Goal: Task Accomplishment & Management: Complete application form

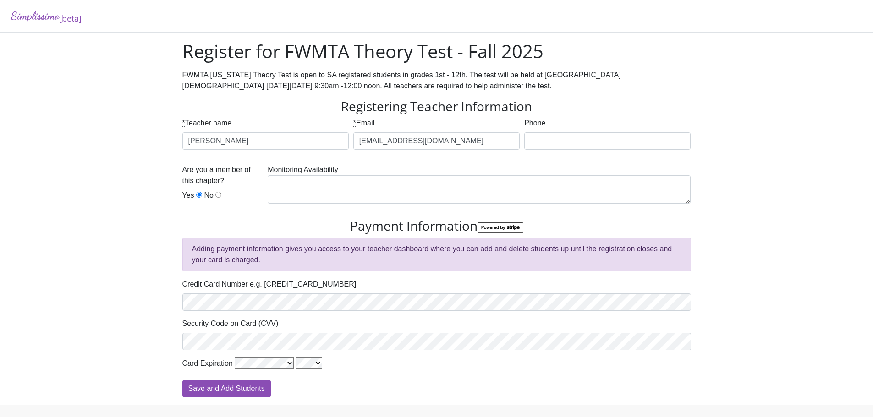
scroll to position [24, 0]
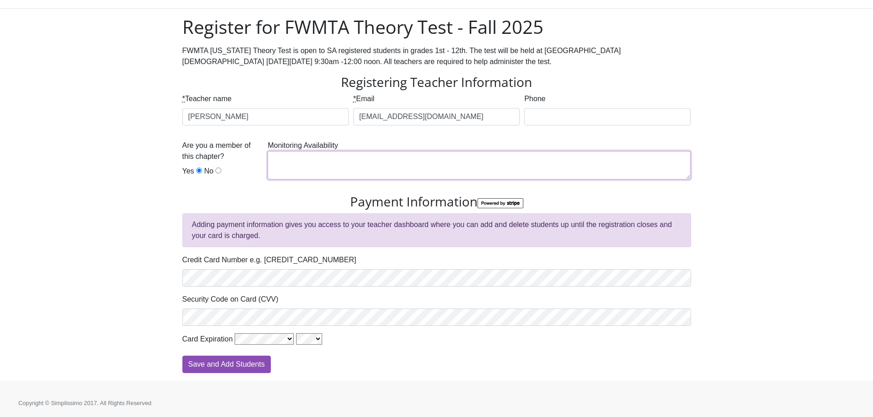
click at [362, 171] on textarea at bounding box center [479, 165] width 423 height 28
click at [115, 151] on div "Simplissimo [beta] Register for FWMTA Theory Test - Fall 2025 FWMTA [US_STATE] …" at bounding box center [436, 178] width 873 height 405
click at [110, 277] on div "Simplissimo [beta] Register for FWMTA Theory Test - Fall 2025 FWMTA [US_STATE] …" at bounding box center [436, 178] width 873 height 405
click at [98, 276] on div "Simplissimo [beta] Register for FWMTA Theory Test - Fall 2025 FWMTA [US_STATE] …" at bounding box center [436, 178] width 873 height 405
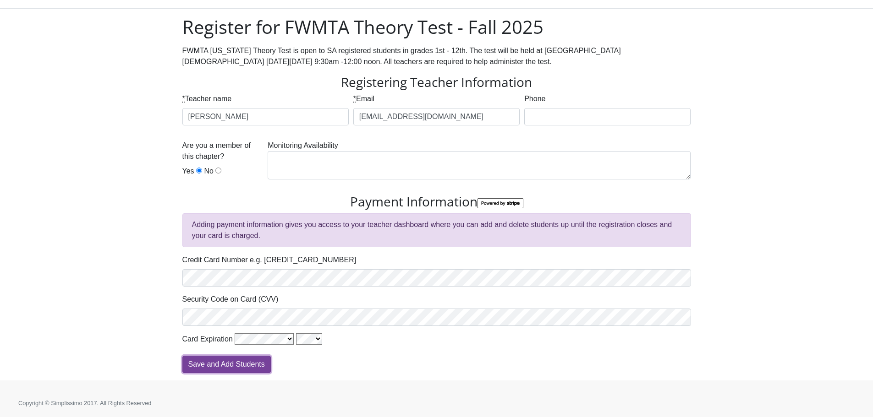
click at [198, 364] on input "Save and Add Students" at bounding box center [226, 364] width 88 height 17
type input "Processing"
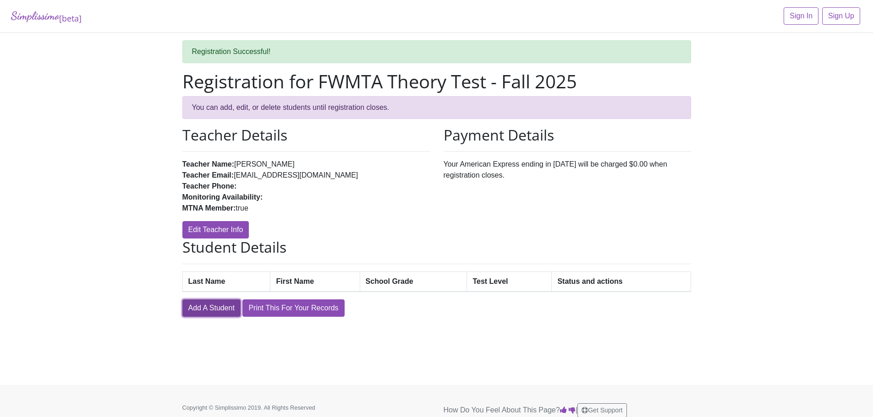
click at [212, 315] on link "Add A Student" at bounding box center [211, 308] width 58 height 17
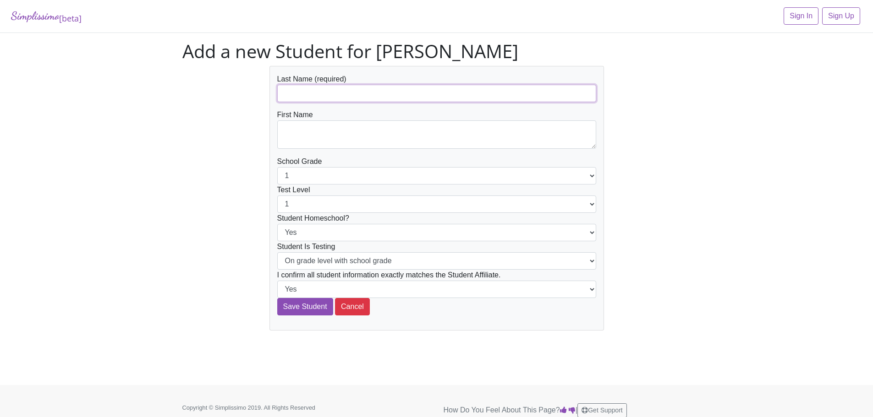
click at [389, 88] on input "text" at bounding box center [436, 93] width 319 height 17
click at [358, 143] on textarea at bounding box center [436, 135] width 319 height 28
drag, startPoint x: 350, startPoint y: 96, endPoint x: 257, endPoint y: 107, distance: 94.1
click at [257, 107] on div "Last Name (required) Hank Lay First Name School Grade 1 2 3 4 5 6 7 8 9 10 11 1…" at bounding box center [437, 198] width 522 height 265
type input "Lay"
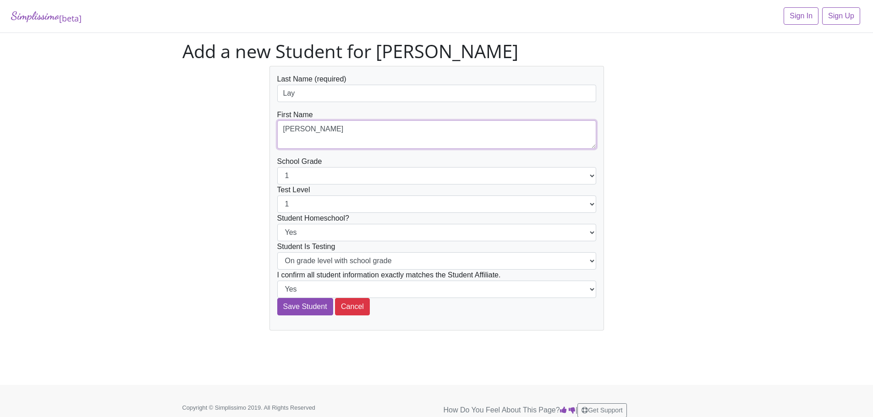
type textarea "[PERSON_NAME]"
click at [215, 196] on div "Last Name (required) Lay First Name Hank School Grade 1 2 3 4 5 6 7 8 9 10 11 1…" at bounding box center [437, 198] width 522 height 265
click at [322, 176] on select "1 2 3 4 5 6 7 8 9 10 11 12" at bounding box center [436, 175] width 319 height 17
drag, startPoint x: 242, startPoint y: 186, endPoint x: 251, endPoint y: 185, distance: 8.8
click at [242, 186] on div "Last Name (required) Lay First Name Hank School Grade 1 2 3 4 5 6 7 8 9 10 11 1…" at bounding box center [437, 198] width 522 height 265
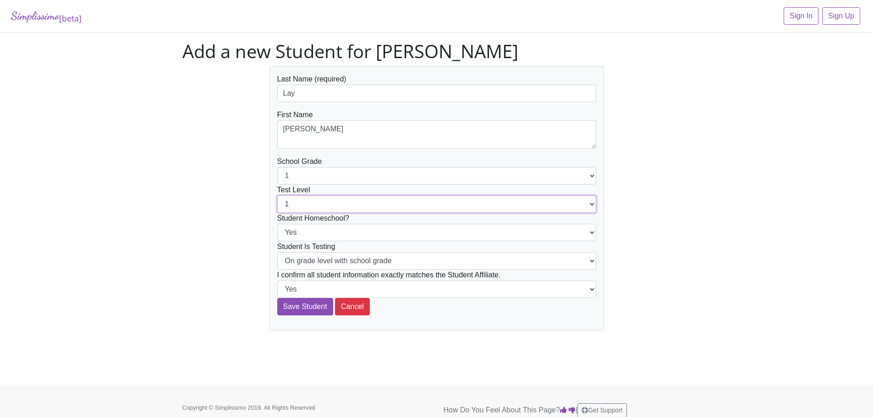
click at [324, 206] on select "1 2 3 4 5 6 7 8 9 10 11 12" at bounding box center [436, 204] width 319 height 17
click at [222, 196] on div "Last Name (required) Lay First Name Hank School Grade 1 2 3 4 5 6 7 8 9 10 11 1…" at bounding box center [437, 198] width 522 height 265
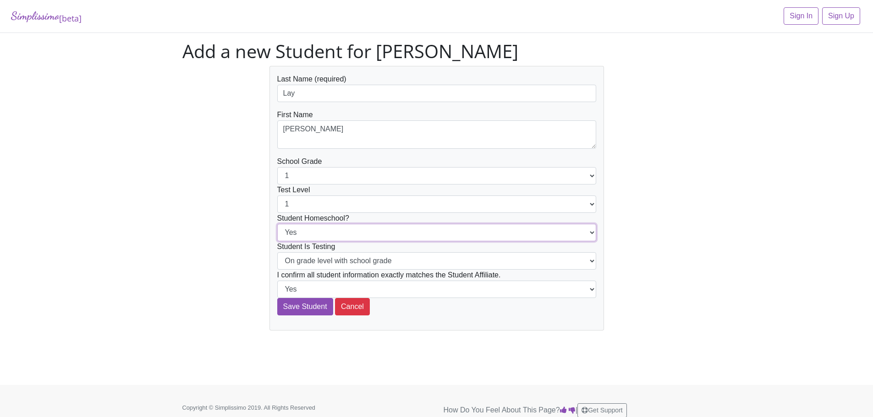
click at [327, 234] on select "Yes No" at bounding box center [436, 232] width 319 height 17
click at [236, 225] on div "Last Name (required) Lay First Name Hank School Grade 1 2 3 4 5 6 7 8 9 10 11 1…" at bounding box center [437, 198] width 522 height 265
click at [315, 261] on select "On grade level with school grade Below grade level with school grade" at bounding box center [436, 260] width 319 height 17
click at [235, 258] on div "Last Name (required) Lay First Name Hank School Grade 1 2 3 4 5 6 7 8 9 10 11 1…" at bounding box center [437, 198] width 522 height 265
click at [383, 182] on select "1 2 3 4 5 6 7 8 9 10 11 12" at bounding box center [436, 175] width 319 height 17
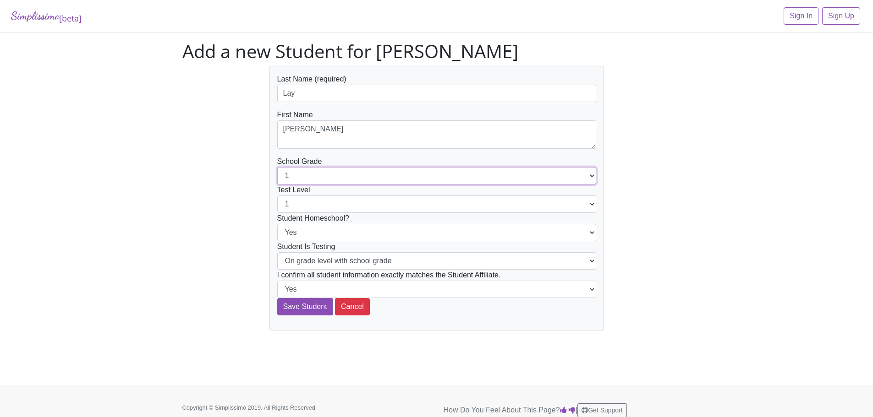
select select "8"
click at [277, 167] on select "1 2 3 4 5 6 7 8 9 10 11 12" at bounding box center [436, 175] width 319 height 17
click at [317, 202] on select "1 2 3 4 5 6 7 8 9 10 11 12" at bounding box center [436, 204] width 319 height 17
select select "8"
click at [277, 196] on select "1 2 3 4 5 6 7 8 9 10 11 12" at bounding box center [436, 204] width 319 height 17
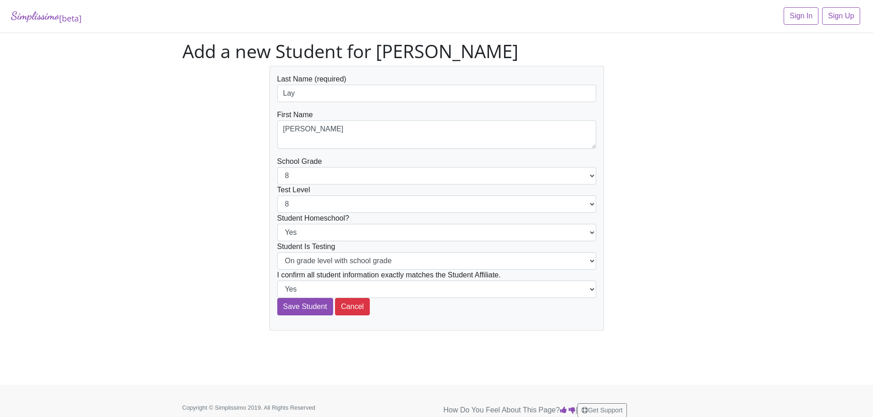
click at [261, 235] on div "Last Name (required) Lay First Name Hank School Grade 1 2 3 4 5 6 7 8 9 10 11 1…" at bounding box center [437, 198] width 522 height 265
click at [305, 306] on input "Save Student" at bounding box center [305, 306] width 56 height 17
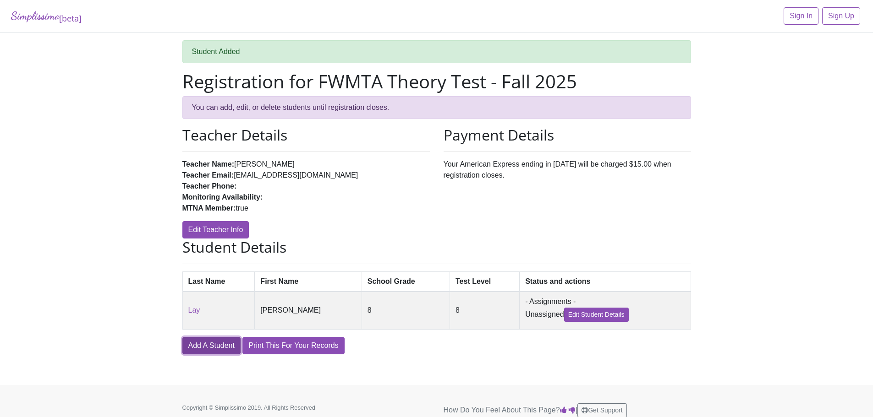
click at [217, 341] on link "Add A Student" at bounding box center [211, 345] width 58 height 17
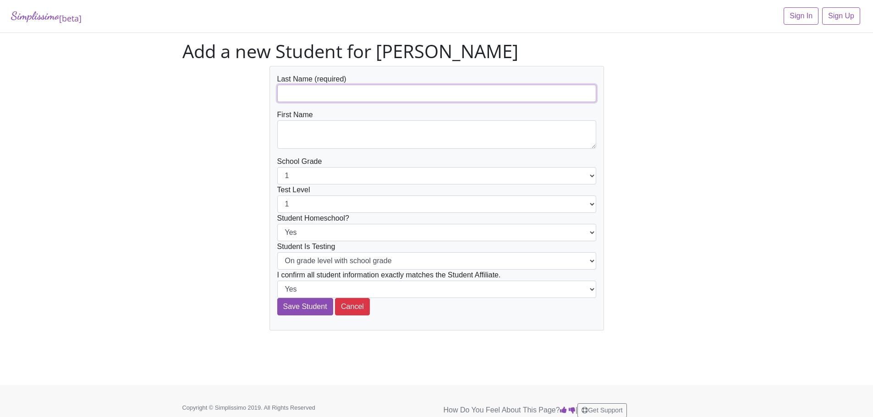
click at [334, 96] on input "text" at bounding box center [436, 93] width 319 height 17
type input "Bradford"
click at [334, 149] on form "Last Name (required) Bradford First Name School Grade 1 2 3 4 5 6 7 8 9 10 11 1…" at bounding box center [436, 195] width 319 height 242
click at [333, 135] on textarea at bounding box center [436, 135] width 319 height 28
type textarea "[PERSON_NAME]"
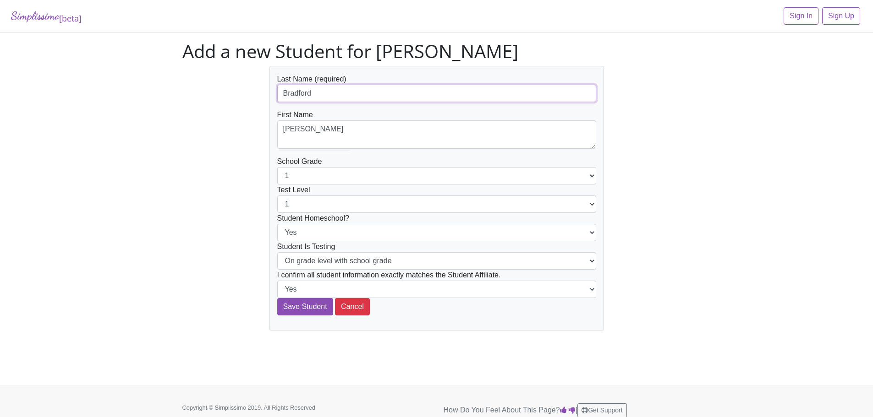
click at [346, 96] on input "Bradford" at bounding box center [436, 93] width 319 height 17
type input "[PERSON_NAME]"
click at [323, 176] on select "1 2 3 4 5 6 7 8 9 10 11 12" at bounding box center [436, 175] width 319 height 17
select select "9"
click at [277, 167] on select "1 2 3 4 5 6 7 8 9 10 11 12" at bounding box center [436, 175] width 319 height 17
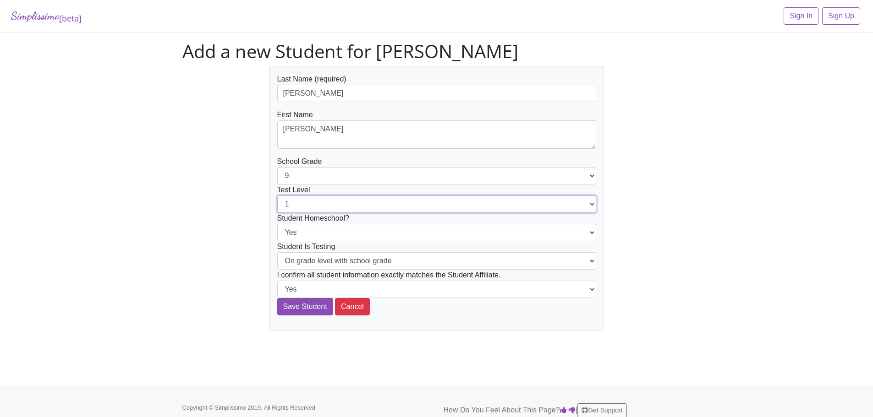
drag, startPoint x: 322, startPoint y: 204, endPoint x: 319, endPoint y: 211, distance: 7.6
click at [322, 204] on select "1 2 3 4 5 6 7 8 9 10 11 12" at bounding box center [436, 204] width 319 height 17
select select "9"
click at [277, 196] on select "1 2 3 4 5 6 7 8 9 10 11 12" at bounding box center [436, 204] width 319 height 17
click at [309, 304] on input "Save Student" at bounding box center [305, 306] width 56 height 17
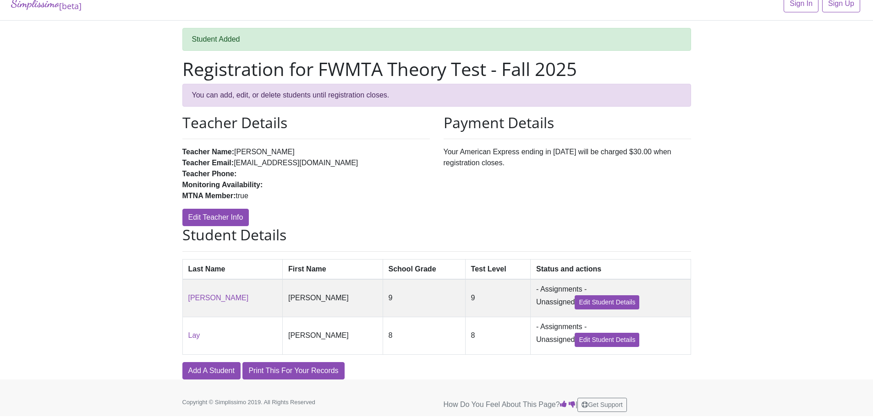
scroll to position [19, 0]
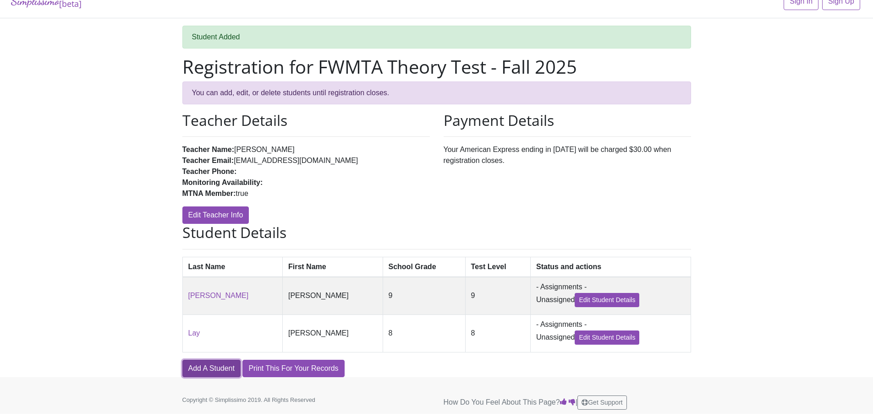
click at [215, 369] on link "Add A Student" at bounding box center [211, 368] width 58 height 17
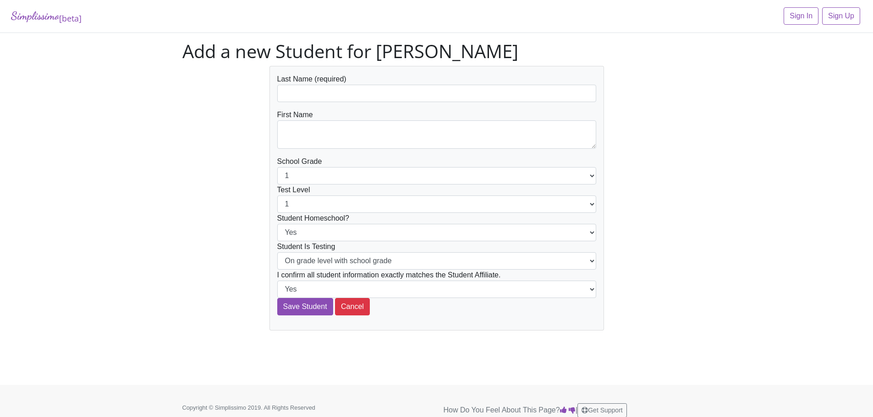
click at [329, 104] on form "Last Name (required) First Name School Grade 1 2 3 4 5 6 7 8 9 10 11 12 Test Le…" at bounding box center [436, 195] width 319 height 242
click at [327, 91] on input "text" at bounding box center [436, 93] width 319 height 17
type input "Bradford"
click at [306, 139] on textarea at bounding box center [436, 135] width 319 height 28
type textarea "Abigail"
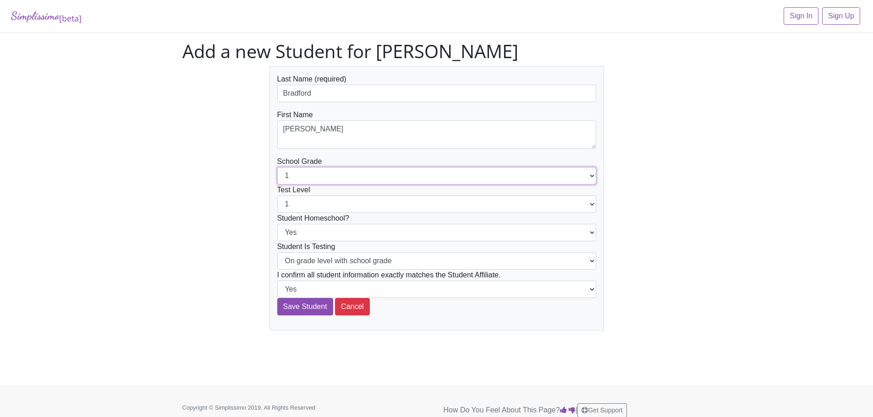
click at [310, 181] on select "1 2 3 4 5 6 7 8 9 10 11 12" at bounding box center [436, 175] width 319 height 17
select select "6"
click at [277, 167] on select "1 2 3 4 5 6 7 8 9 10 11 12" at bounding box center [436, 175] width 319 height 17
click at [314, 205] on select "1 2 3 4 5 6 7 8 9 10 11 12" at bounding box center [436, 204] width 319 height 17
select select "6"
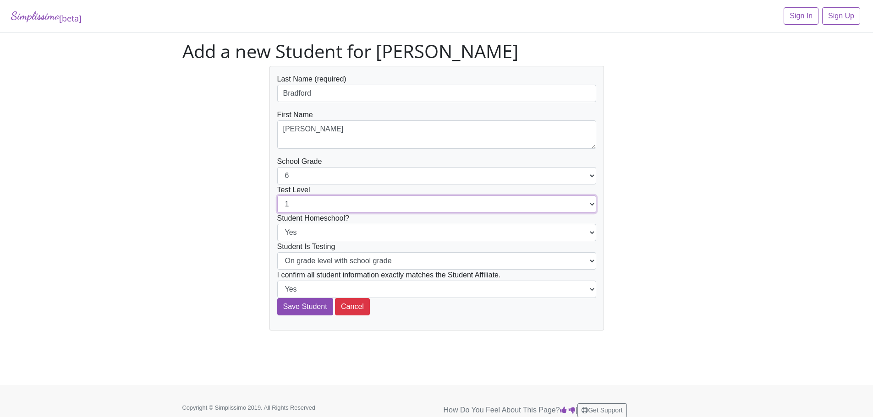
click at [277, 196] on select "1 2 3 4 5 6 7 8 9 10 11 12" at bounding box center [436, 204] width 319 height 17
click at [303, 308] on input "Save Student" at bounding box center [305, 306] width 56 height 17
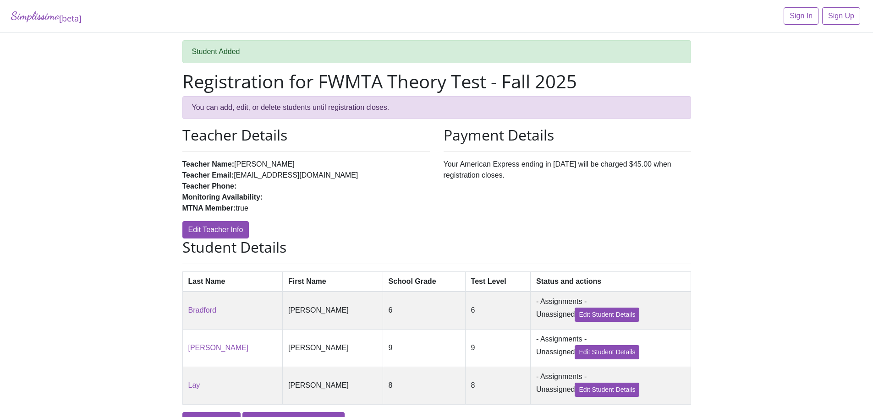
scroll to position [58, 0]
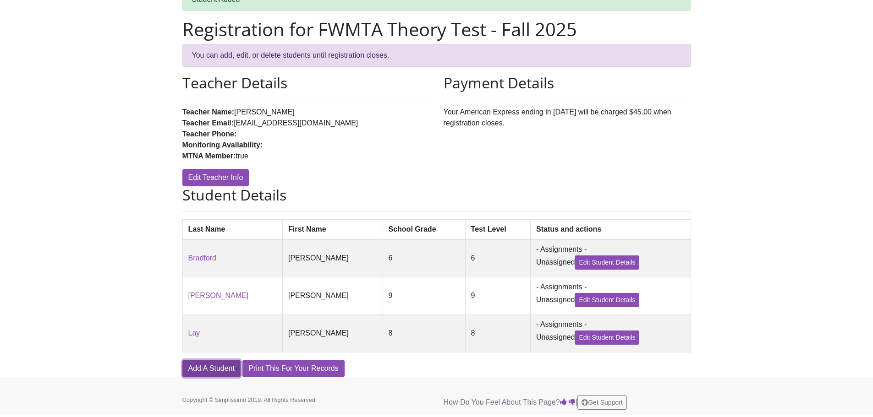
click at [213, 369] on link "Add A Student" at bounding box center [211, 368] width 58 height 17
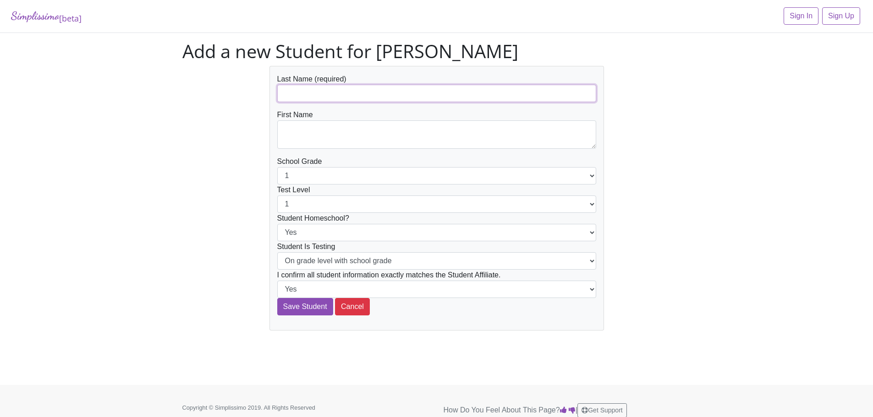
click at [329, 99] on input "text" at bounding box center [436, 93] width 319 height 17
type input "Liu"
click at [323, 145] on textarea at bounding box center [436, 135] width 319 height 28
type textarea "Joshua"
click at [313, 178] on select "1 2 3 4 5 6 7 8 9 10 11 12" at bounding box center [436, 175] width 319 height 17
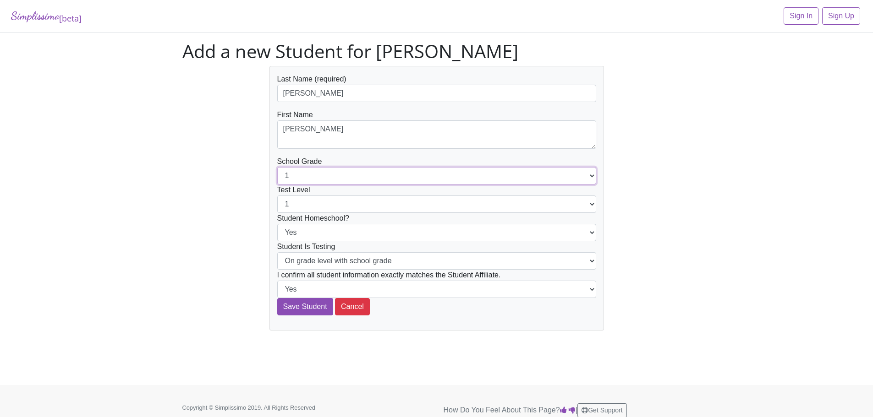
select select "2"
click at [277, 167] on select "1 2 3 4 5 6 7 8 9 10 11 12" at bounding box center [436, 175] width 319 height 17
click at [312, 211] on select "1 2 3 4 5 6 7 8 9 10 11 12" at bounding box center [436, 204] width 319 height 17
select select "2"
click at [277, 196] on select "1 2 3 4 5 6 7 8 9 10 11 12" at bounding box center [436, 204] width 319 height 17
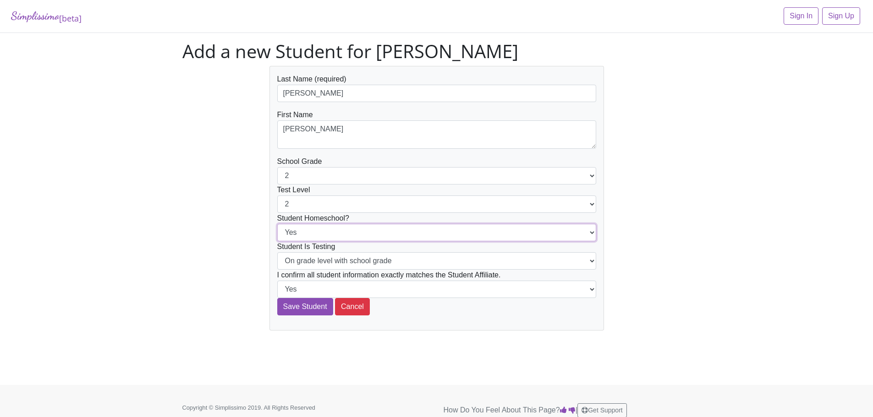
click at [307, 230] on select "Yes No" at bounding box center [436, 232] width 319 height 17
select select "No"
click at [277, 224] on select "Yes No" at bounding box center [436, 232] width 319 height 17
click at [294, 308] on input "Save Student" at bounding box center [305, 306] width 56 height 17
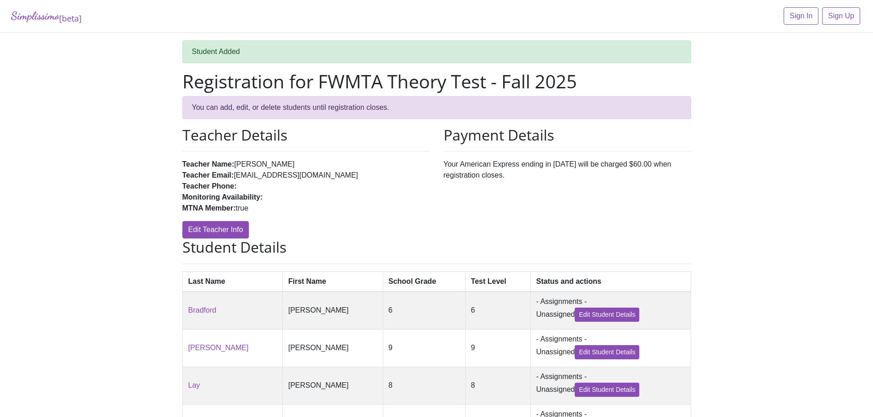
scroll to position [97, 0]
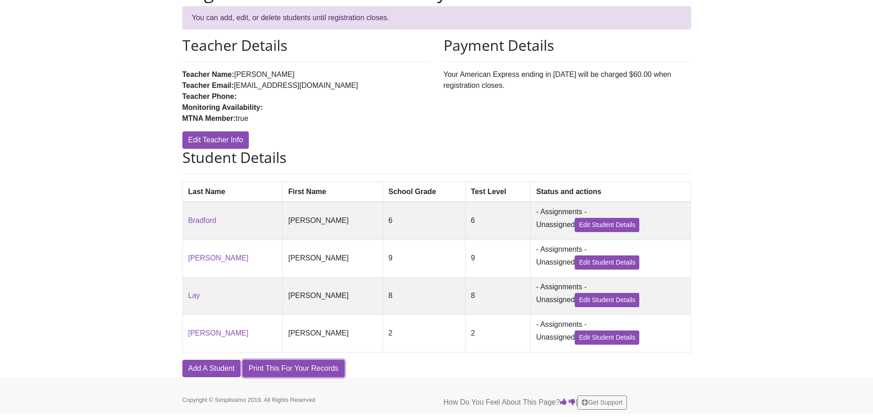
drag, startPoint x: 288, startPoint y: 369, endPoint x: 676, endPoint y: 362, distance: 388.6
click at [288, 369] on link "Print This For Your Records" at bounding box center [293, 368] width 102 height 17
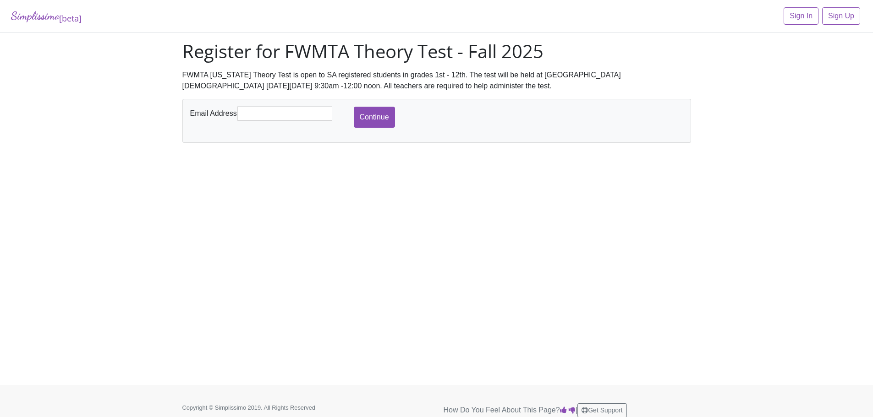
click at [280, 115] on input "text" at bounding box center [284, 114] width 95 height 14
type input "[EMAIL_ADDRESS][DOMAIN_NAME]"
click at [368, 118] on input "Continue" at bounding box center [374, 117] width 41 height 21
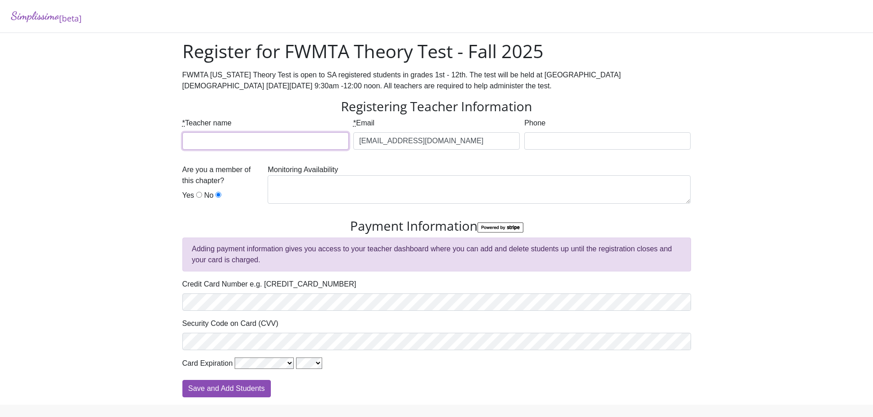
click at [304, 144] on input "* Teacher name" at bounding box center [265, 140] width 166 height 17
type input "Aosenla Jamir"
click at [194, 198] on div "Are you a member of this chapter? Yes No" at bounding box center [222, 185] width 81 height 40
click at [198, 193] on input "Yes" at bounding box center [199, 195] width 6 height 6
radio input "true"
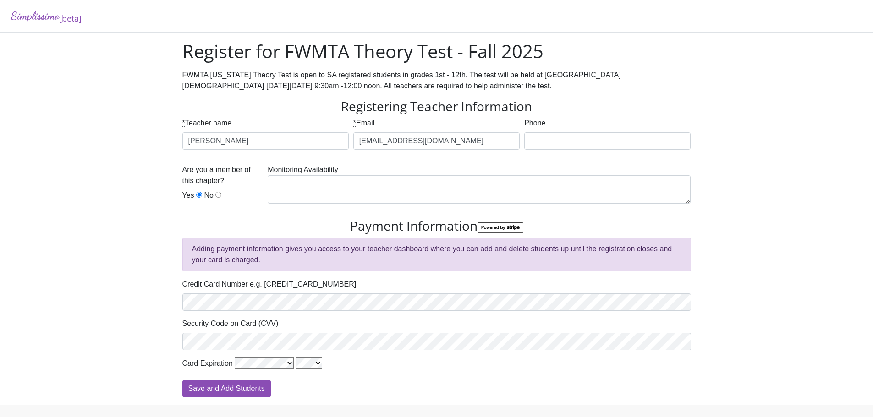
drag, startPoint x: 163, startPoint y: 331, endPoint x: 347, endPoint y: 405, distance: 198.4
click at [165, 333] on div "Simplissimo [beta] Register for FWMTA Theory Test - Fall 2025 FWMTA Texas Theor…" at bounding box center [436, 202] width 873 height 405
click at [137, 318] on div "Simplissimo [beta] Register for FWMTA Theory Test - Fall 2025 FWMTA Texas Theor…" at bounding box center [436, 202] width 873 height 405
click at [208, 389] on input "Save and Add Students" at bounding box center [226, 388] width 88 height 17
type input "Processing"
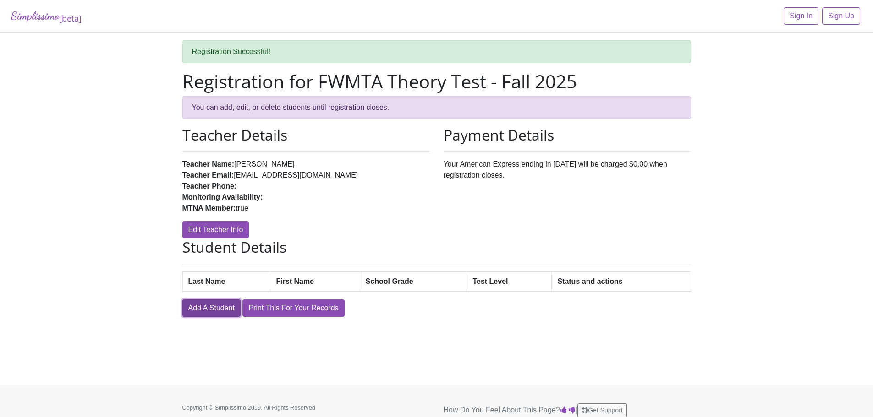
click at [224, 303] on link "Add A Student" at bounding box center [211, 308] width 58 height 17
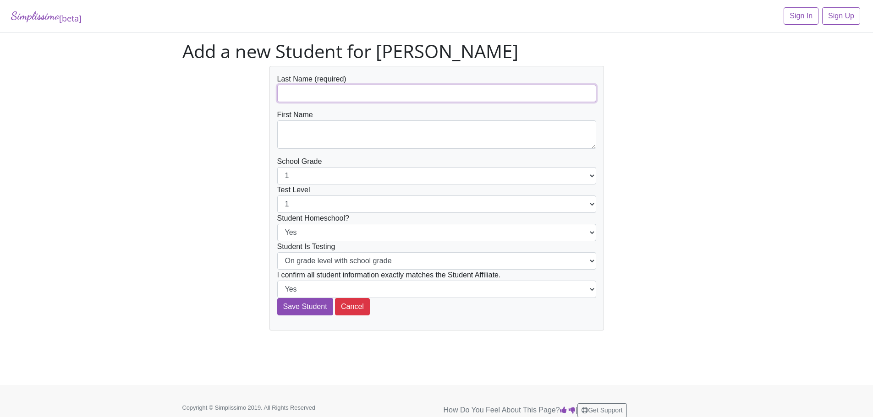
click at [335, 97] on input "text" at bounding box center [436, 93] width 319 height 17
type input "Thal"
type textarea "[PERSON_NAME]"
click at [345, 176] on select "1 2 3 4 5 6 7 8 9 10 11 12" at bounding box center [436, 175] width 319 height 17
select select "2"
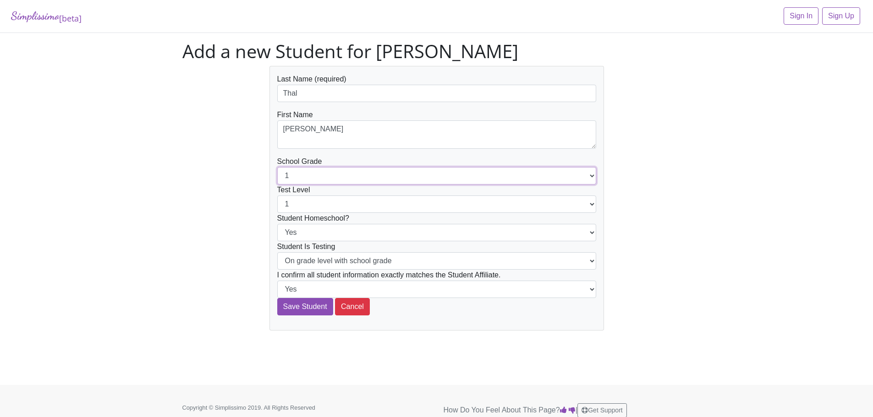
click at [277, 167] on select "1 2 3 4 5 6 7 8 9 10 11 12" at bounding box center [436, 175] width 319 height 17
click at [330, 209] on select "1 2 3 4 5 6 7 8 9 10 11 12" at bounding box center [436, 204] width 319 height 17
select select "2"
click at [277, 196] on select "1 2 3 4 5 6 7 8 9 10 11 12" at bounding box center [436, 204] width 319 height 17
click at [227, 198] on div "Last Name (required) Thal First Name [PERSON_NAME] School Grade 1 2 3 4 5 6 7 8…" at bounding box center [437, 198] width 522 height 265
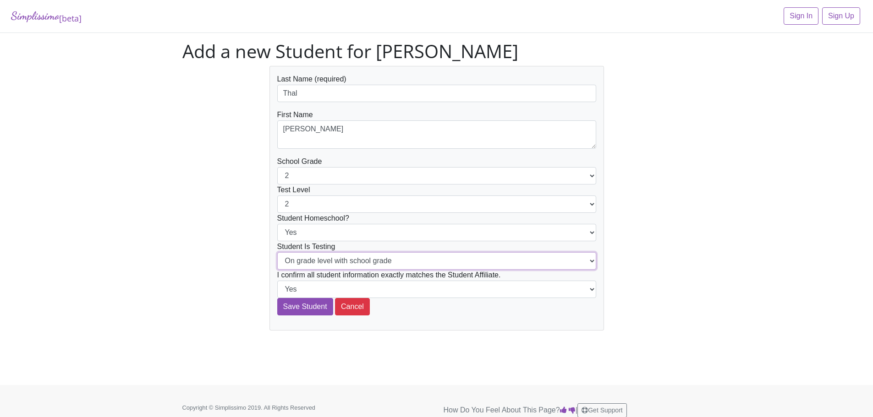
click at [308, 262] on select "On grade level with school grade Below grade level with school grade" at bounding box center [436, 260] width 319 height 17
click at [311, 236] on select "Yes No" at bounding box center [436, 232] width 319 height 17
select select "No"
click at [277, 224] on select "Yes No" at bounding box center [436, 232] width 319 height 17
click at [313, 305] on input "Save Student" at bounding box center [305, 306] width 56 height 17
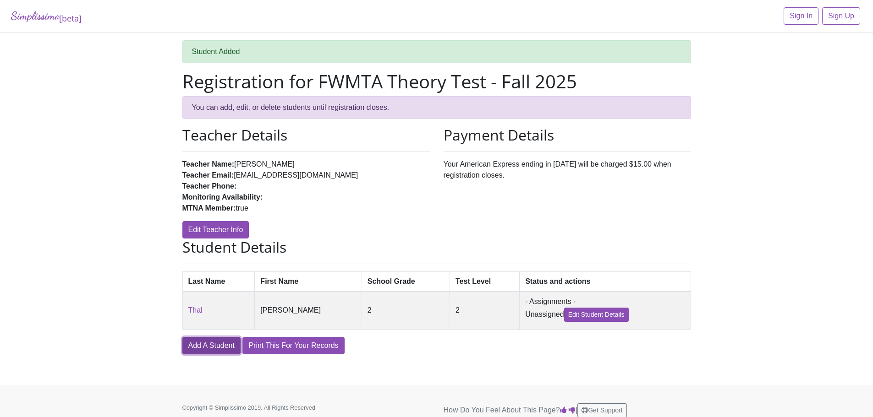
click at [231, 349] on link "Add A Student" at bounding box center [211, 345] width 58 height 17
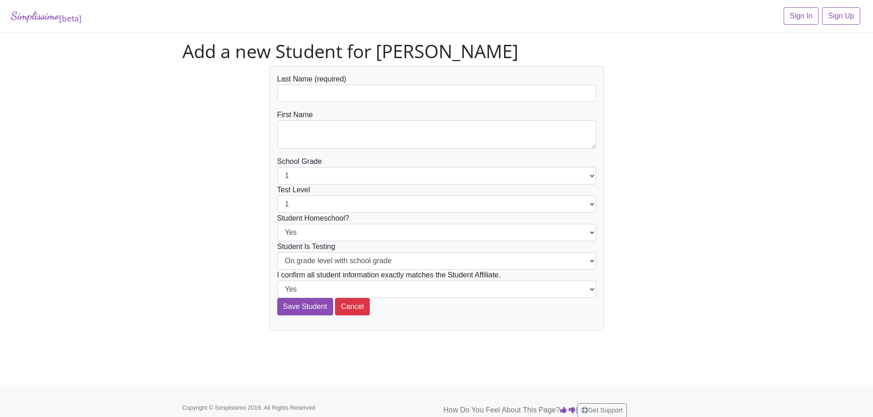
click at [347, 103] on form "Last Name (required) First Name School Grade 1 2 3 4 5 6 7 8 9 10 11 12 Test Le…" at bounding box center [436, 195] width 319 height 242
click at [346, 99] on input "text" at bounding box center [436, 93] width 319 height 17
type input "[PERSON_NAME]"
type textarea "Malakai"
click at [308, 174] on select "1 2 3 4 5 6 7 8 9 10 11 12" at bounding box center [436, 175] width 319 height 17
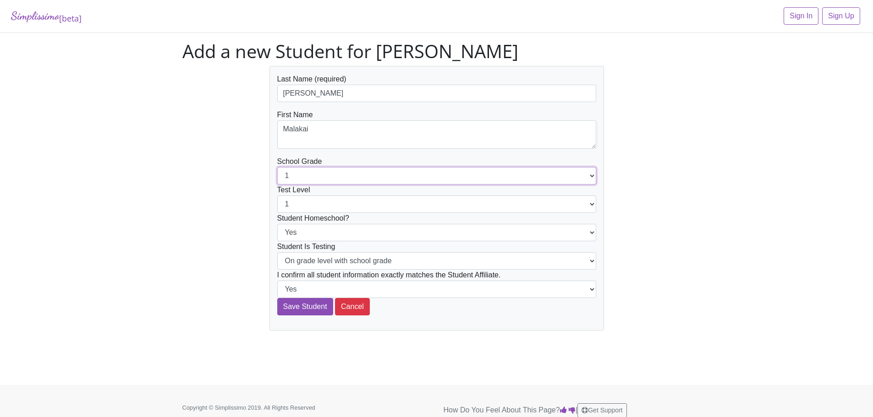
select select "2"
click at [277, 167] on select "1 2 3 4 5 6 7 8 9 10 11 12" at bounding box center [436, 175] width 319 height 17
click at [303, 198] on select "1 2 3 4 5 6 7 8 9 10 11 12" at bounding box center [436, 204] width 319 height 17
select select "2"
click at [277, 196] on select "1 2 3 4 5 6 7 8 9 10 11 12" at bounding box center [436, 204] width 319 height 17
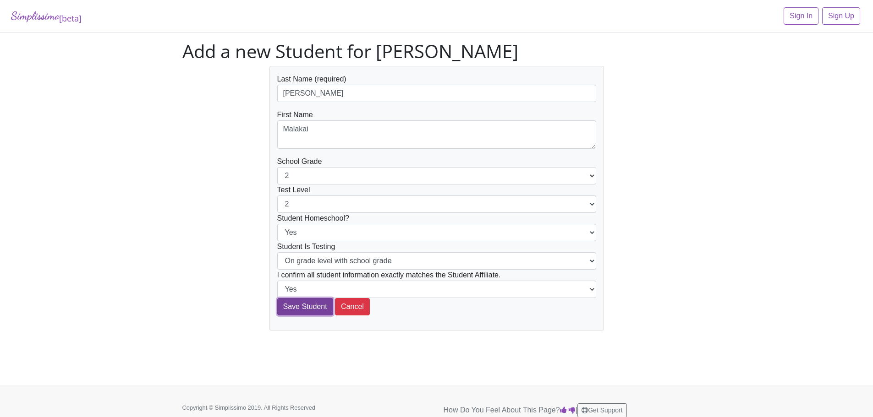
click at [307, 308] on input "Save Student" at bounding box center [305, 306] width 56 height 17
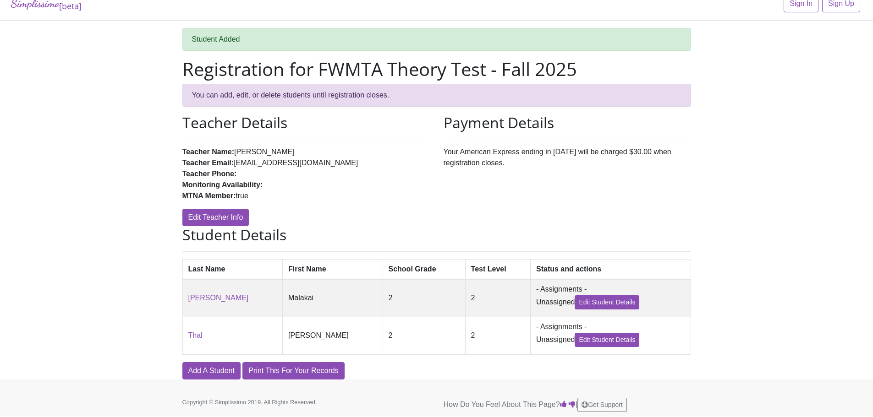
scroll to position [19, 0]
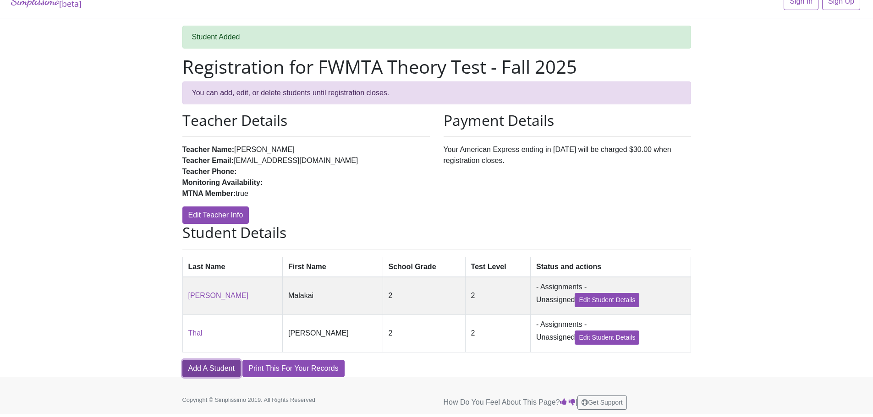
click at [219, 365] on link "Add A Student" at bounding box center [211, 368] width 58 height 17
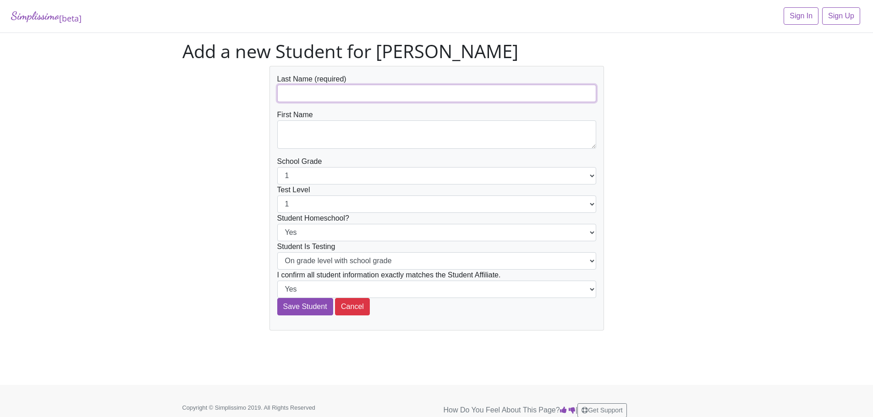
click at [310, 91] on input "text" at bounding box center [436, 93] width 319 height 17
type input "K"
type input "[PERSON_NAME]"
type textarea "Kensi"
click at [313, 206] on select "1 2 3 4 5 6 7 8 9 10 11 12" at bounding box center [436, 204] width 319 height 17
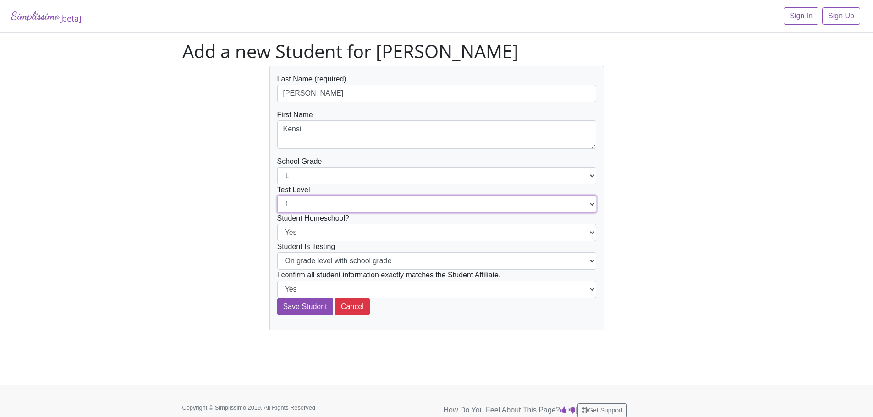
select select "2"
click at [277, 196] on select "1 2 3 4 5 6 7 8 9 10 11 12" at bounding box center [436, 204] width 319 height 17
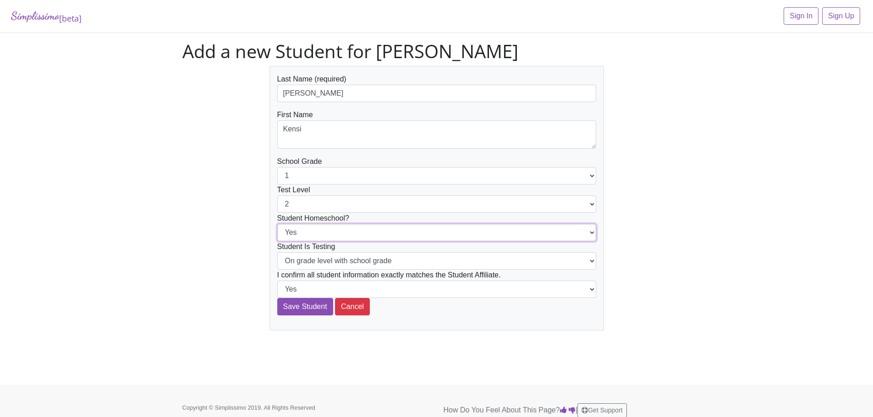
click at [312, 230] on select "Yes No" at bounding box center [436, 232] width 319 height 17
click at [310, 176] on select "1 2 3 4 5 6 7 8 9 10 11 12" at bounding box center [436, 175] width 319 height 17
select select "2"
click at [277, 167] on select "1 2 3 4 5 6 7 8 9 10 11 12" at bounding box center [436, 175] width 319 height 17
click at [311, 313] on input "Save Student" at bounding box center [305, 306] width 56 height 17
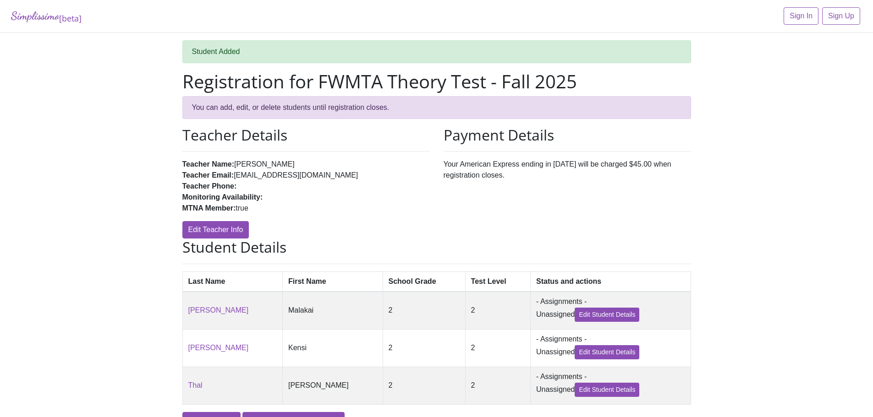
scroll to position [58, 0]
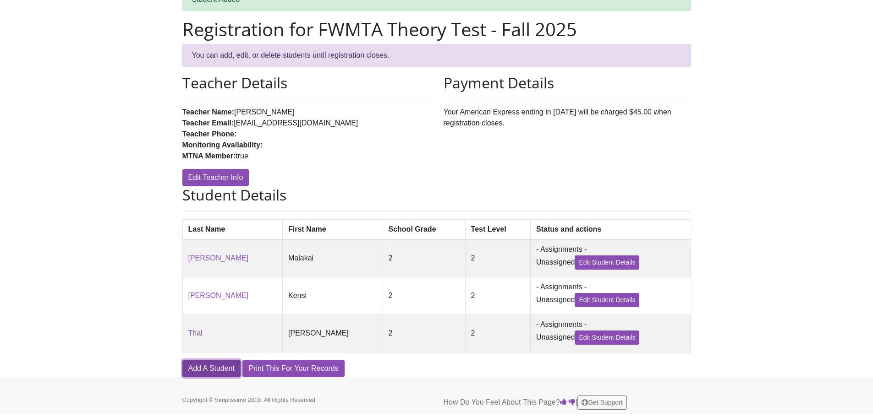
click at [219, 371] on link "Add A Student" at bounding box center [211, 368] width 58 height 17
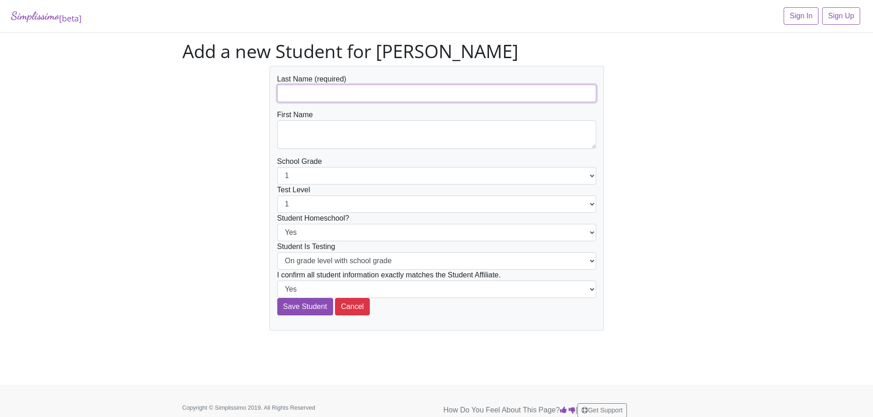
click at [309, 100] on input "text" at bounding box center [436, 93] width 319 height 17
type input "b"
type input "Brown"
type textarea "[PERSON_NAME]"
click at [306, 184] on select "1 2 3 4 5 6 7 8 9 10 11 12" at bounding box center [436, 175] width 319 height 17
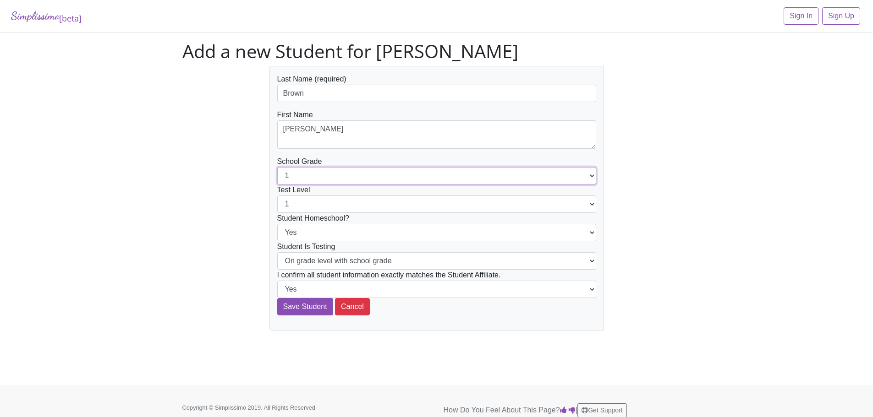
select select "3"
click at [277, 167] on select "1 2 3 4 5 6 7 8 9 10 11 12" at bounding box center [436, 175] width 319 height 17
click at [308, 203] on select "1 2 3 4 5 6 7 8 9 10 11 12" at bounding box center [436, 204] width 319 height 17
select select "3"
click at [277, 196] on select "1 2 3 4 5 6 7 8 9 10 11 12" at bounding box center [436, 204] width 319 height 17
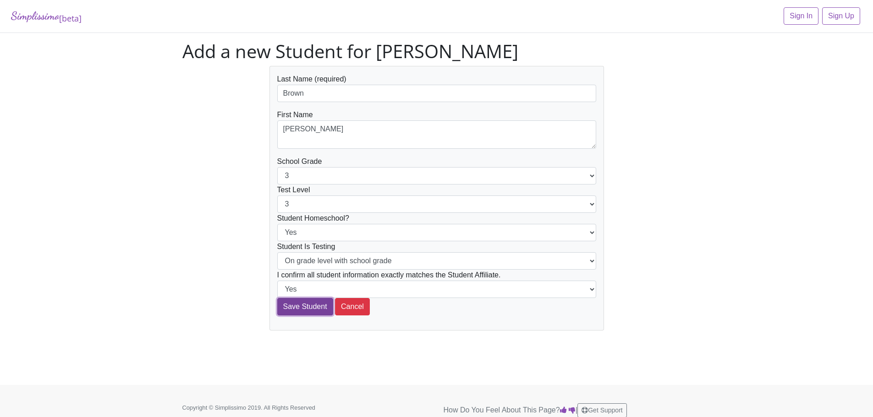
click at [309, 305] on input "Save Student" at bounding box center [305, 306] width 56 height 17
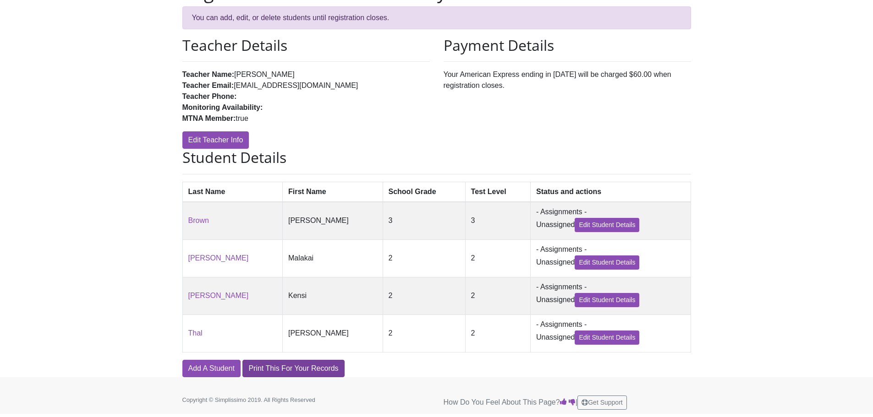
scroll to position [97, 0]
click at [215, 366] on link "Add A Student" at bounding box center [211, 368] width 58 height 17
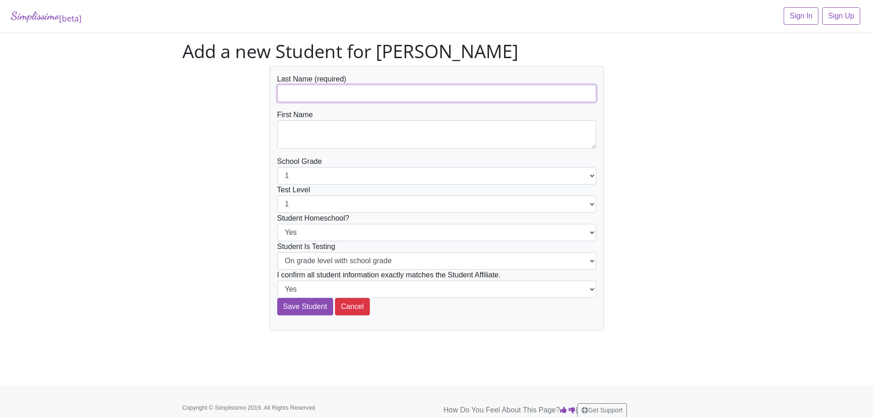
click at [323, 98] on input "text" at bounding box center [436, 93] width 319 height 17
type input "[PERSON_NAME]"
type textarea "[PERSON_NAME]"
click at [324, 171] on select "1 2 3 4 5 6 7 8 9 10 11 12" at bounding box center [436, 175] width 319 height 17
select select "2"
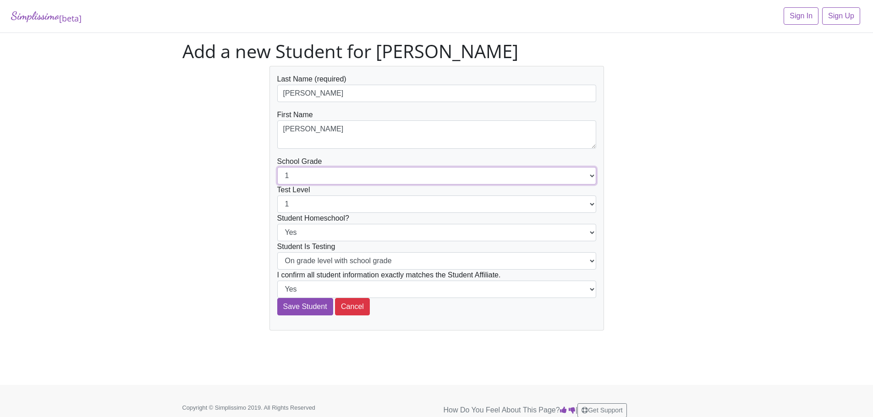
click at [277, 167] on select "1 2 3 4 5 6 7 8 9 10 11 12" at bounding box center [436, 175] width 319 height 17
click at [323, 207] on select "1 2 3 4 5 6 7 8 9 10 11 12" at bounding box center [436, 204] width 319 height 17
select select "2"
click at [277, 196] on select "1 2 3 4 5 6 7 8 9 10 11 12" at bounding box center [436, 204] width 319 height 17
click at [236, 224] on div "Last Name (required) [PERSON_NAME] First Name [PERSON_NAME] School Grade 1 2 3 …" at bounding box center [437, 198] width 522 height 265
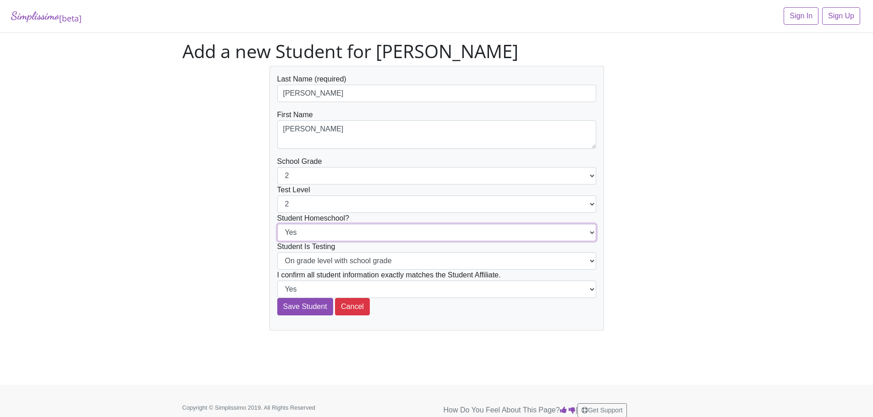
click at [289, 232] on select "Yes No" at bounding box center [436, 232] width 319 height 17
select select "No"
click at [277, 224] on select "Yes No" at bounding box center [436, 232] width 319 height 17
click at [291, 301] on input "Save Student" at bounding box center [305, 306] width 56 height 17
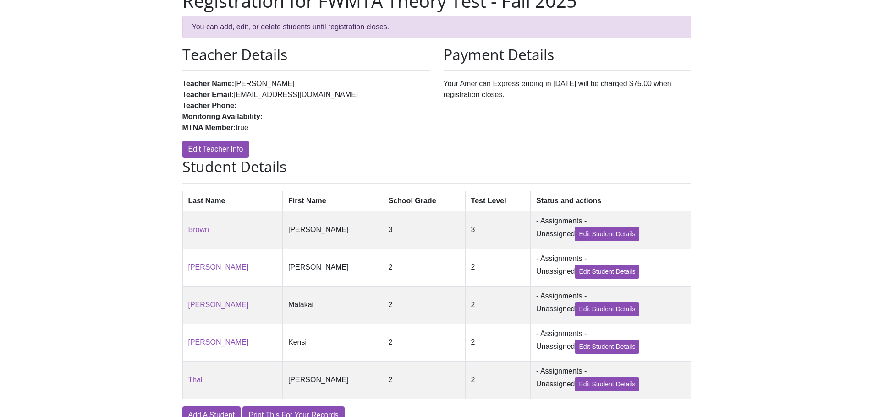
scroll to position [136, 0]
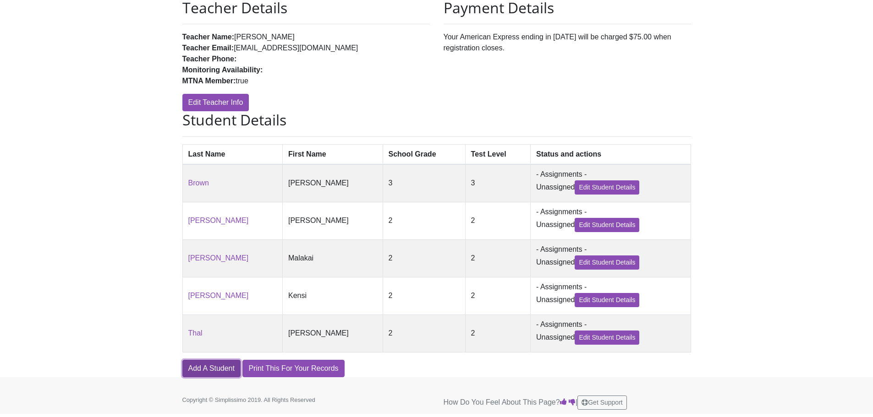
click at [201, 373] on link "Add A Student" at bounding box center [211, 368] width 58 height 17
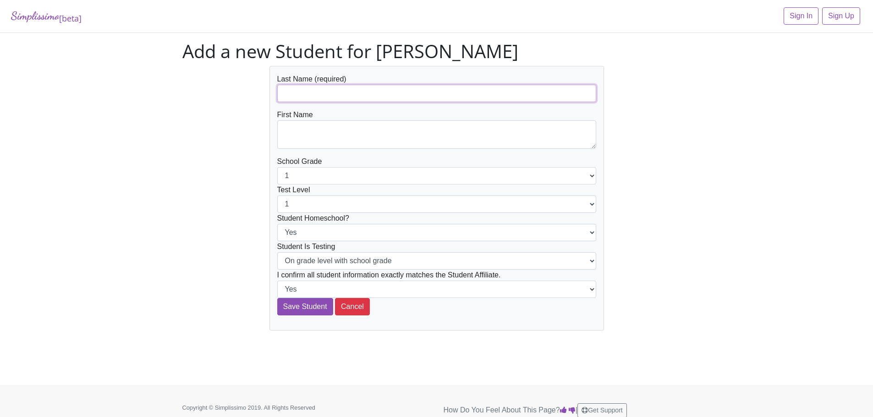
click at [315, 92] on input "text" at bounding box center [436, 93] width 319 height 17
type input "[PERSON_NAME]"
type textarea "[PERSON_NAME]"
click at [307, 174] on select "1 2 3 4 5 6 7 8 9 10 11 12" at bounding box center [436, 175] width 319 height 17
select select "2"
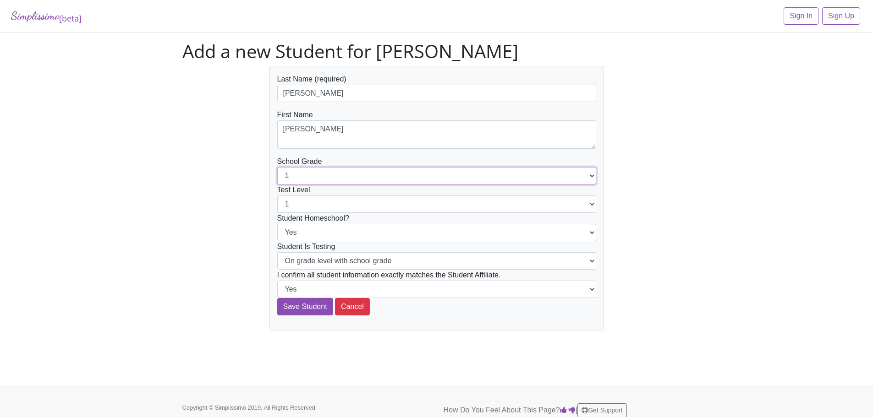
click at [277, 167] on select "1 2 3 4 5 6 7 8 9 10 11 12" at bounding box center [436, 175] width 319 height 17
click at [305, 208] on select "1 2 3 4 5 6 7 8 9 10 11 12" at bounding box center [436, 204] width 319 height 17
select select "2"
click at [277, 196] on select "1 2 3 4 5 6 7 8 9 10 11 12" at bounding box center [436, 204] width 319 height 17
click at [300, 228] on select "Yes No" at bounding box center [436, 232] width 319 height 17
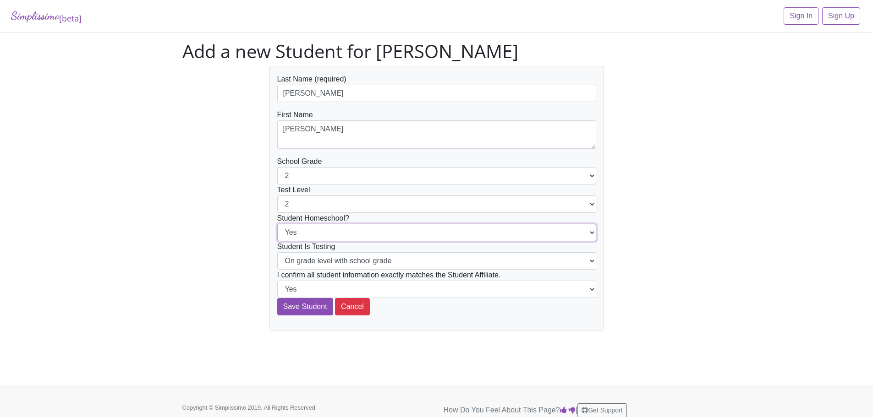
select select "No"
click at [277, 224] on select "Yes No" at bounding box center [436, 232] width 319 height 17
click at [310, 303] on input "Save Student" at bounding box center [305, 306] width 56 height 17
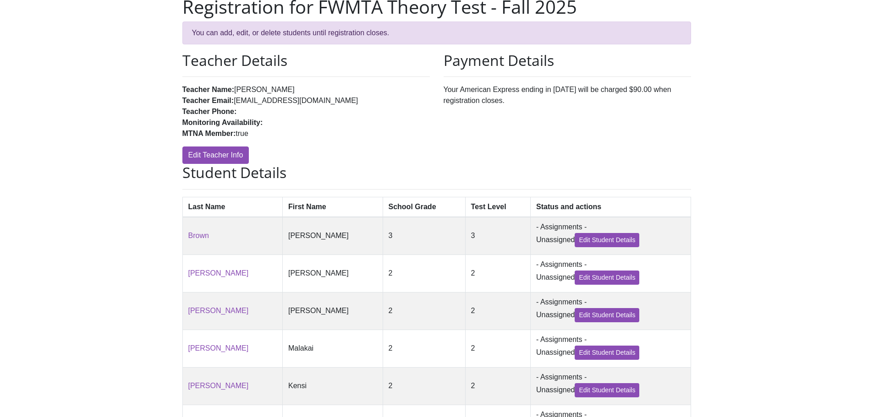
scroll to position [175, 0]
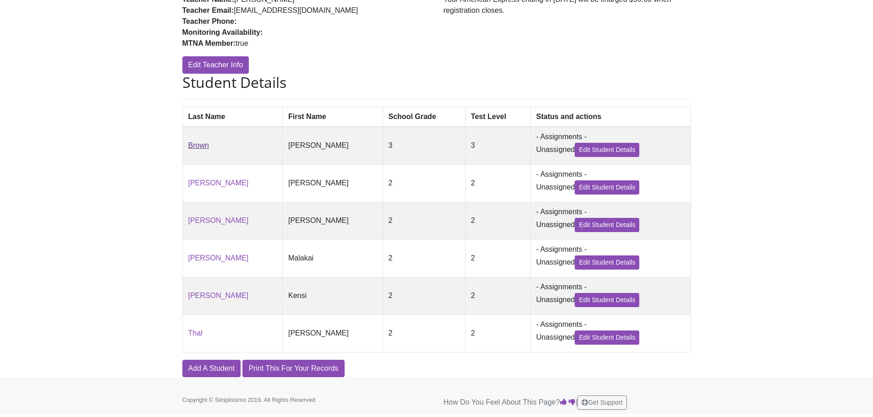
click at [207, 142] on link "Brown" at bounding box center [198, 146] width 21 height 8
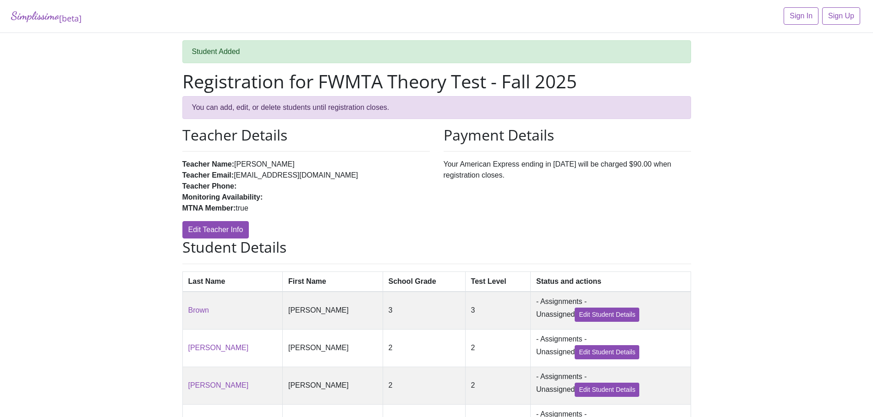
scroll to position [175, 0]
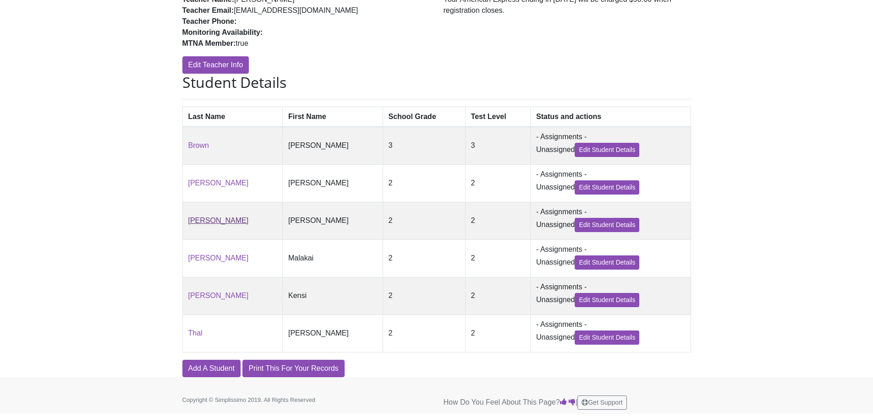
click at [200, 217] on link "[PERSON_NAME]" at bounding box center [218, 221] width 60 height 8
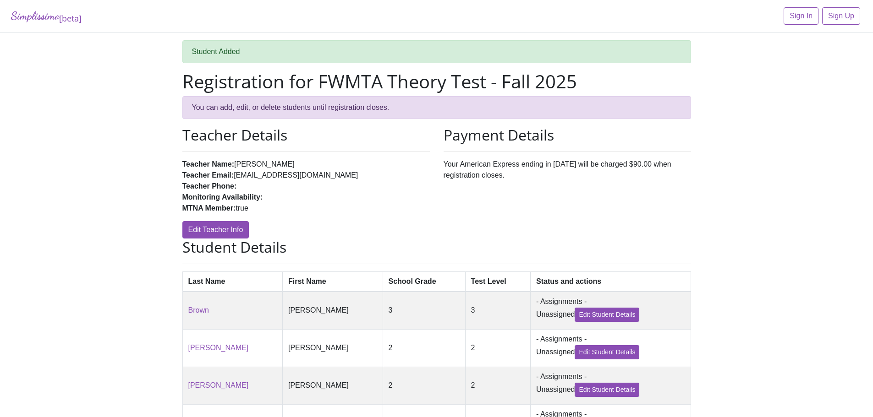
scroll to position [175, 0]
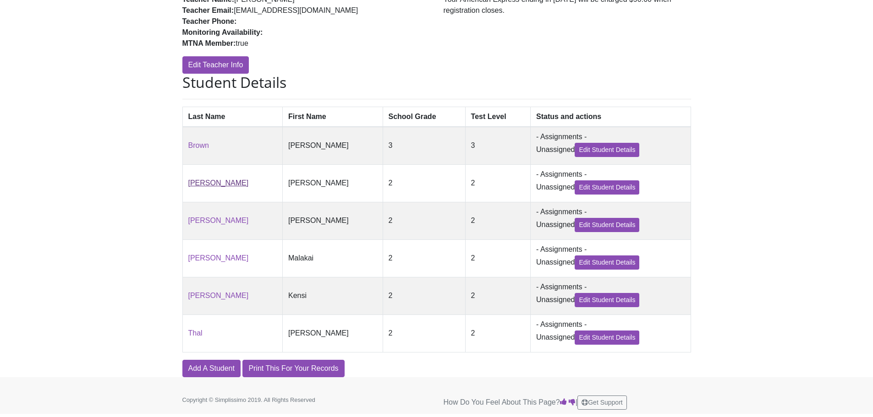
click at [196, 179] on link "[PERSON_NAME]" at bounding box center [218, 183] width 60 height 8
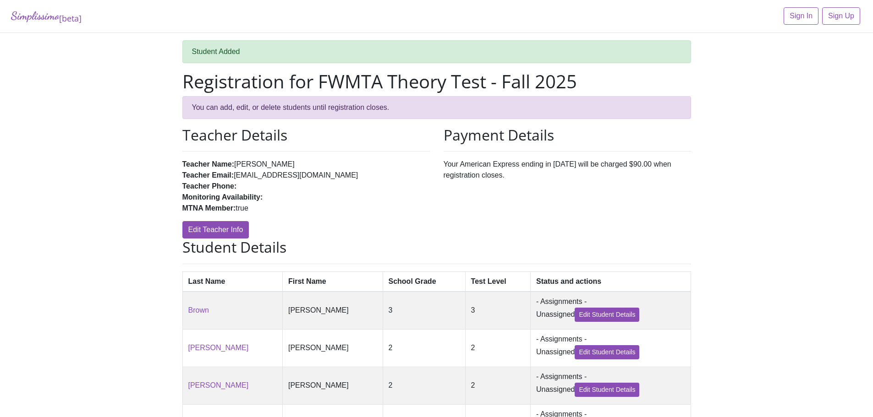
scroll to position [175, 0]
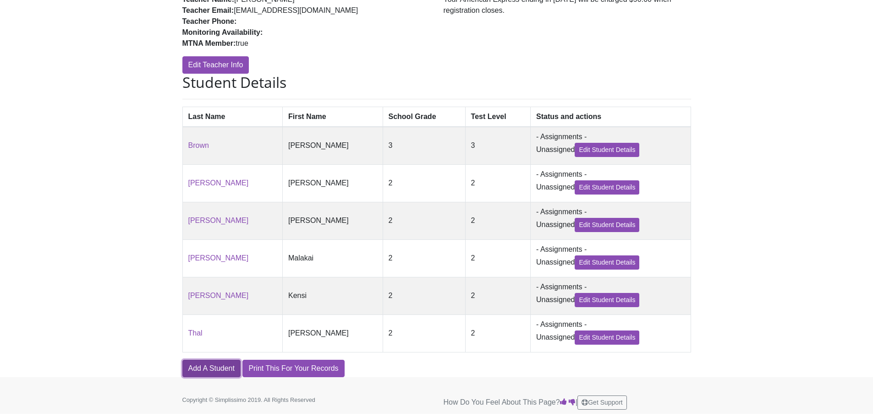
click at [213, 369] on link "Add A Student" at bounding box center [211, 368] width 58 height 17
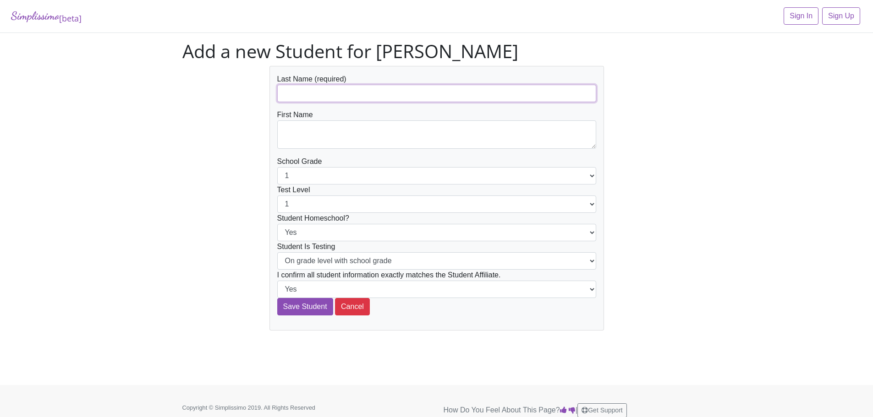
click at [334, 95] on input "text" at bounding box center [436, 93] width 319 height 17
drag, startPoint x: 322, startPoint y: 94, endPoint x: 271, endPoint y: 99, distance: 51.1
click at [273, 99] on div "Last Name (required) Sengsoi Lahtaw First Name School Grade 1 2 3 4 5 6 7 8 9 1…" at bounding box center [436, 198] width 335 height 265
type input "Lahtaw"
type textarea "Sengsoi"
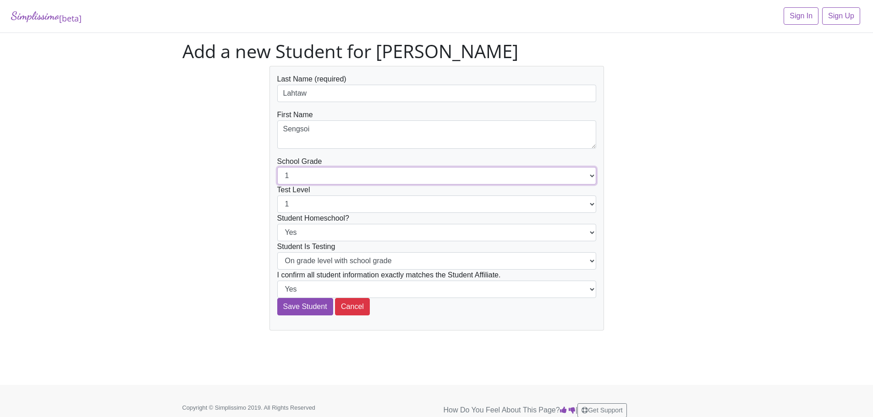
click at [305, 178] on select "1 2 3 4 5 6 7 8 9 10 11 12" at bounding box center [436, 175] width 319 height 17
select select "4"
click at [277, 167] on select "1 2 3 4 5 6 7 8 9 10 11 12" at bounding box center [436, 175] width 319 height 17
click at [302, 211] on select "1 2 3 4 5 6 7 8 9 10 11 12" at bounding box center [436, 204] width 319 height 17
select select "4"
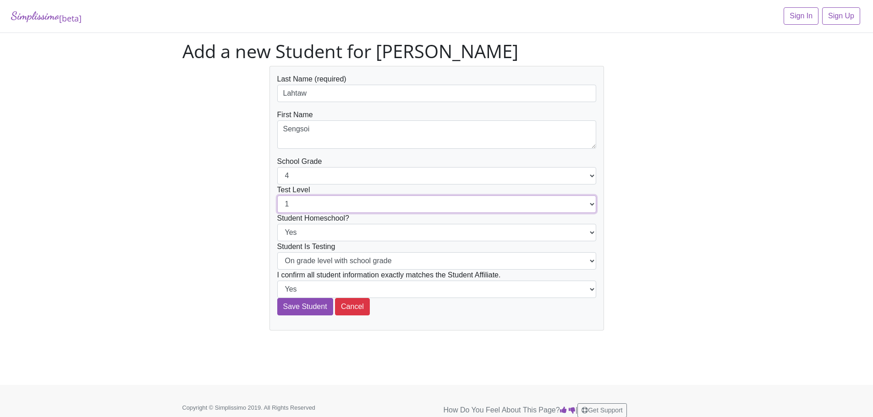
click at [277, 196] on select "1 2 3 4 5 6 7 8 9 10 11 12" at bounding box center [436, 204] width 319 height 17
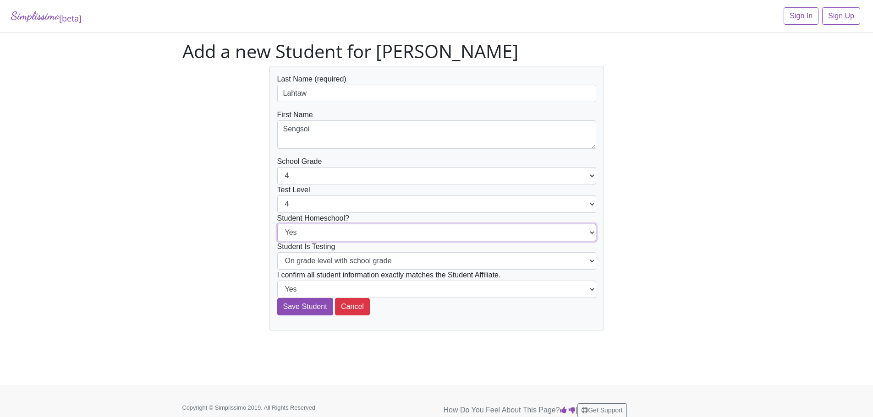
drag, startPoint x: 304, startPoint y: 234, endPoint x: 305, endPoint y: 240, distance: 6.0
click at [304, 234] on select "Yes No" at bounding box center [436, 232] width 319 height 17
select select "No"
click at [277, 224] on select "Yes No" at bounding box center [436, 232] width 319 height 17
click at [310, 308] on input "Save Student" at bounding box center [305, 306] width 56 height 17
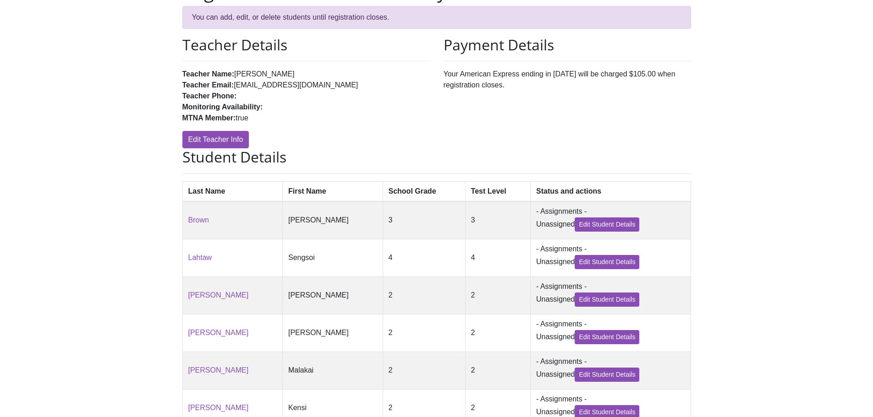
scroll to position [214, 0]
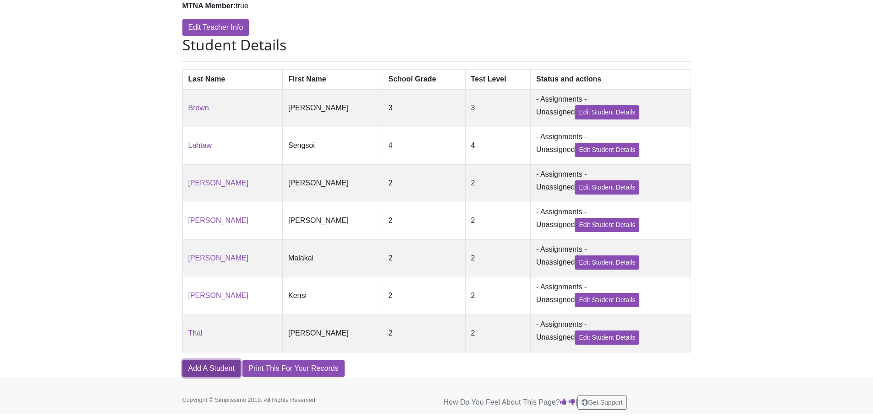
click at [193, 364] on link "Add A Student" at bounding box center [211, 368] width 58 height 17
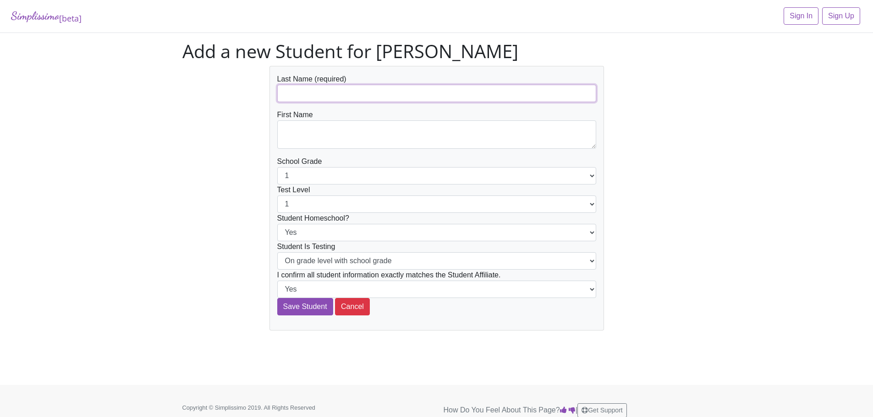
click at [331, 91] on input "text" at bounding box center [436, 93] width 319 height 17
type input "J"
type input "L"
type input "Buongpui"
type textarea "Elon"
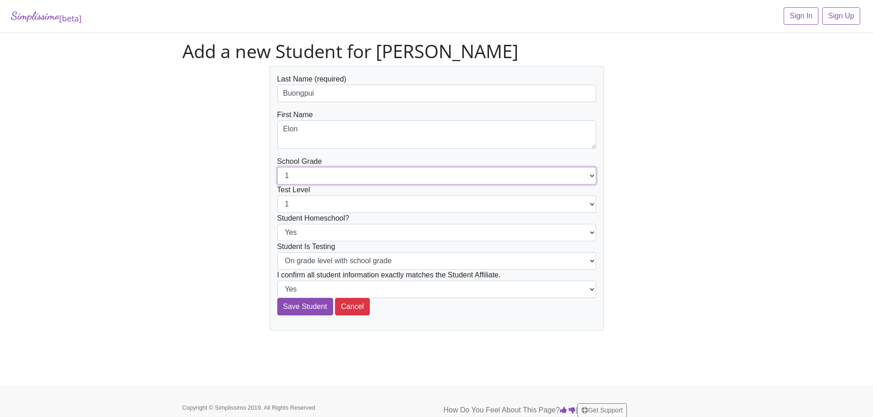
click at [312, 181] on select "1 2 3 4 5 6 7 8 9 10 11 12" at bounding box center [436, 175] width 319 height 17
select select "4"
click at [277, 167] on select "1 2 3 4 5 6 7 8 9 10 11 12" at bounding box center [436, 175] width 319 height 17
click at [317, 204] on select "1 2 3 4 5 6 7 8 9 10 11 12" at bounding box center [436, 204] width 319 height 17
select select "4"
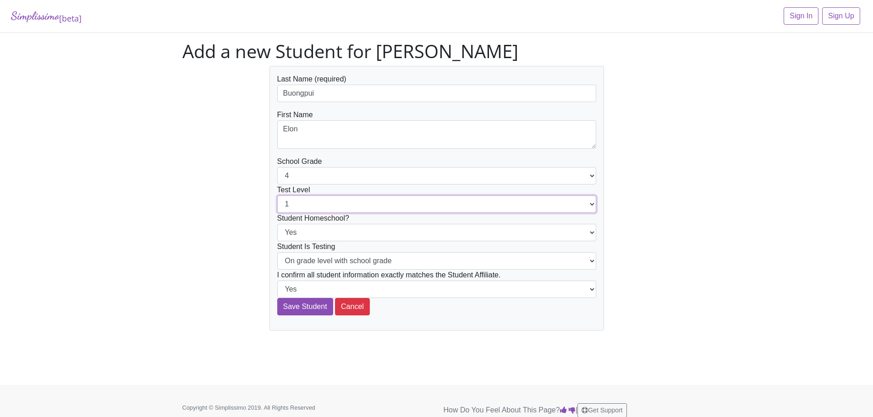
click at [277, 196] on select "1 2 3 4 5 6 7 8 9 10 11 12" at bounding box center [436, 204] width 319 height 17
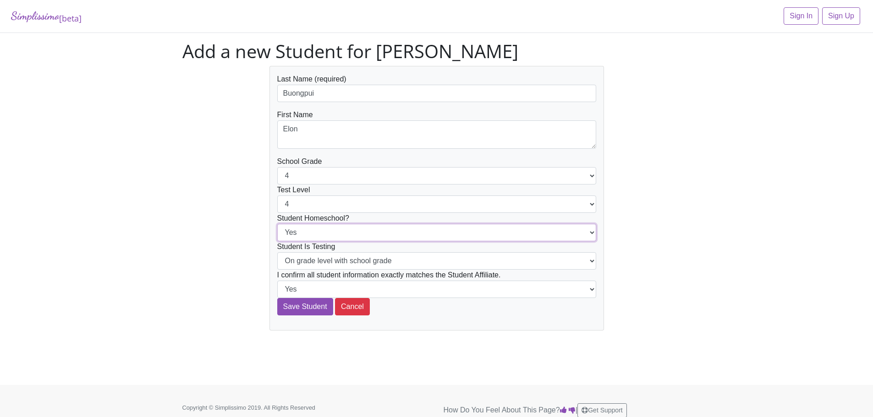
click at [310, 234] on select "Yes No" at bounding box center [436, 232] width 319 height 17
select select "No"
click at [277, 224] on select "Yes No" at bounding box center [436, 232] width 319 height 17
click at [309, 301] on input "Save Student" at bounding box center [305, 306] width 56 height 17
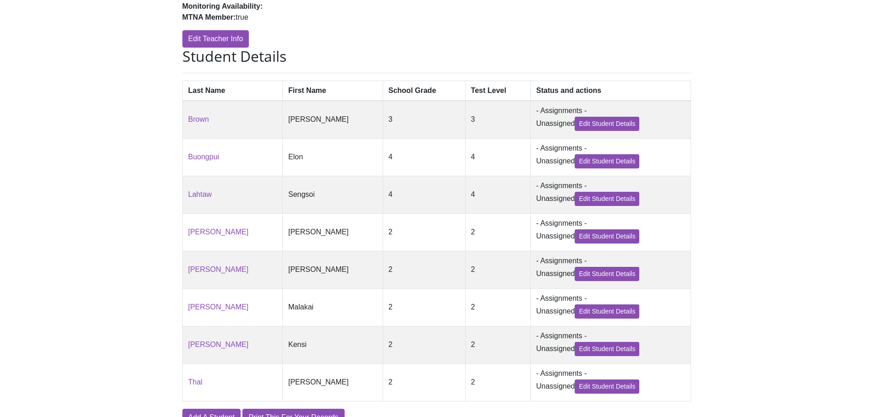
scroll to position [252, 0]
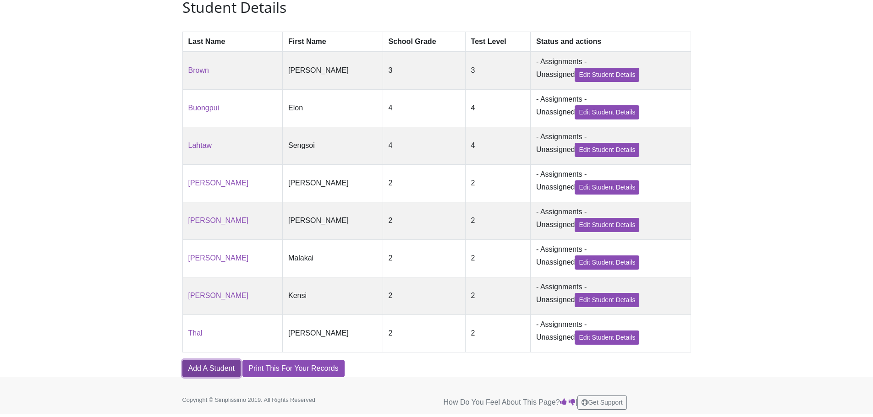
click at [216, 365] on link "Add A Student" at bounding box center [211, 368] width 58 height 17
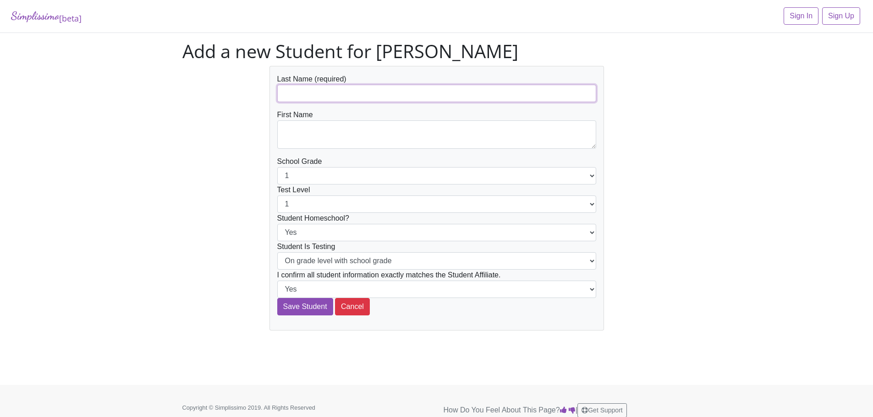
click at [298, 86] on input "text" at bounding box center [436, 93] width 319 height 17
type input "Lazing"
type textarea "[PERSON_NAME] Ra"
drag, startPoint x: 310, startPoint y: 174, endPoint x: 310, endPoint y: 181, distance: 7.8
click at [310, 174] on select "1 2 3 4 5 6 7 8 9 10 11 12" at bounding box center [436, 175] width 319 height 17
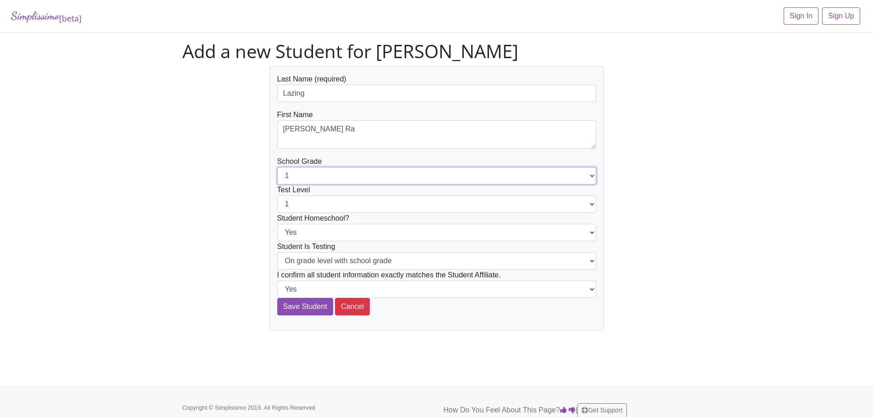
select select "4"
click at [277, 167] on select "1 2 3 4 5 6 7 8 9 10 11 12" at bounding box center [436, 175] width 319 height 17
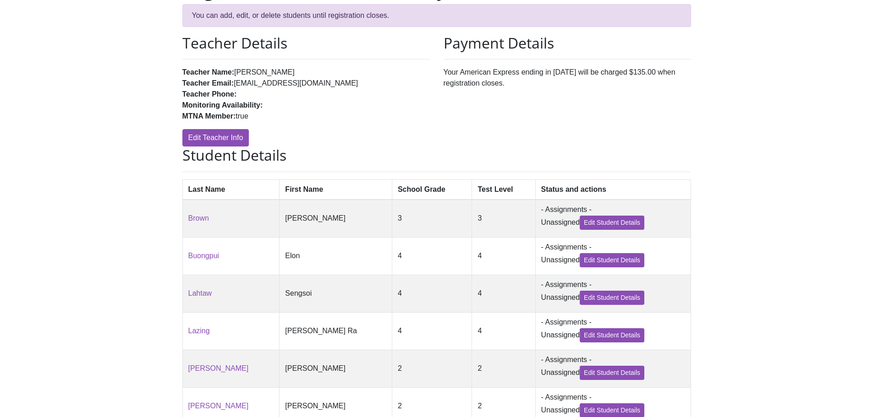
scroll to position [291, 0]
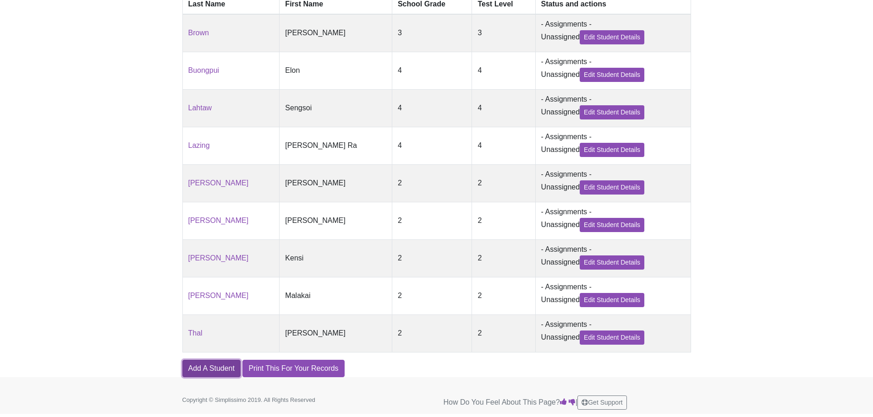
click at [218, 371] on link "Add A Student" at bounding box center [211, 368] width 58 height 17
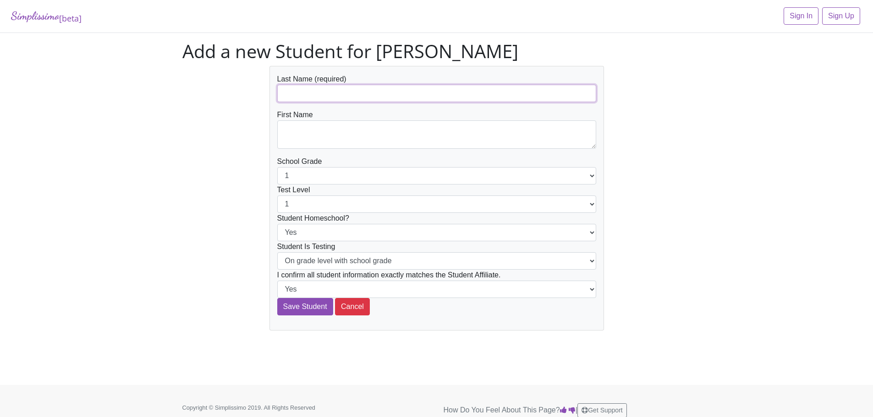
click at [308, 90] on input "text" at bounding box center [436, 93] width 319 height 17
type input "[PERSON_NAME]"
type textarea "[PERSON_NAME]"
click at [320, 180] on select "1 2 3 4 5 6 7 8 9 10 11 12" at bounding box center [436, 175] width 319 height 17
select select "4"
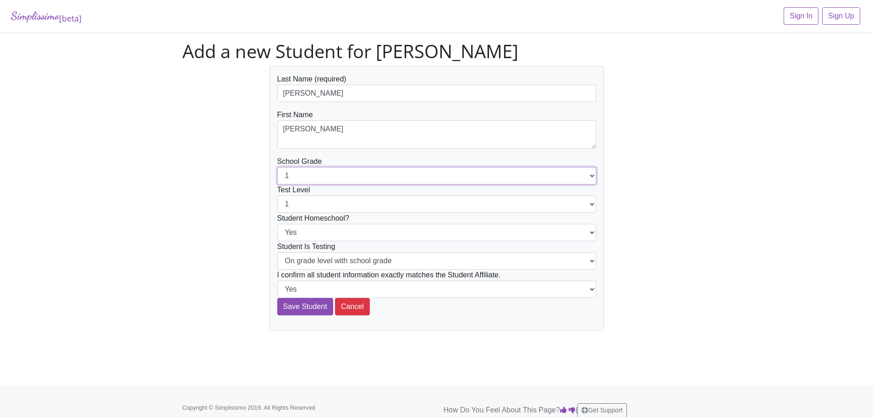
click at [277, 167] on select "1 2 3 4 5 6 7 8 9 10 11 12" at bounding box center [436, 175] width 319 height 17
drag, startPoint x: 312, startPoint y: 205, endPoint x: 312, endPoint y: 211, distance: 6.0
click at [312, 205] on select "1 2 3 4 5 6 7 8 9 10 11 12" at bounding box center [436, 204] width 319 height 17
select select "4"
click at [277, 196] on select "1 2 3 4 5 6 7 8 9 10 11 12" at bounding box center [436, 204] width 319 height 17
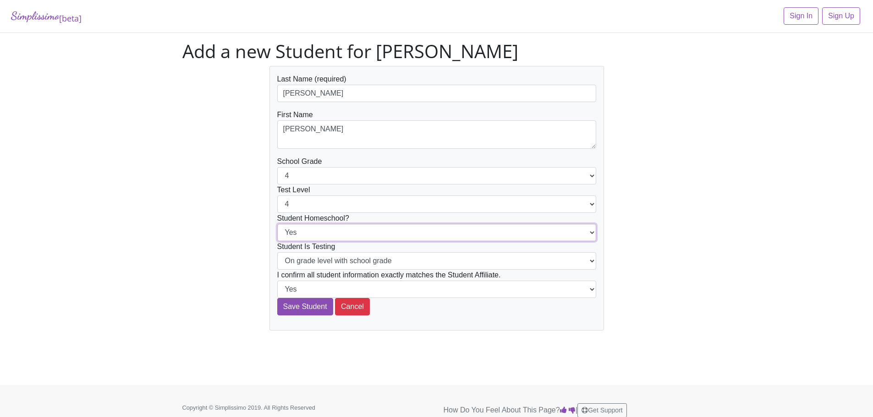
drag, startPoint x: 309, startPoint y: 232, endPoint x: 309, endPoint y: 241, distance: 8.7
click at [309, 232] on select "Yes No" at bounding box center [436, 232] width 319 height 17
select select "No"
click at [277, 224] on select "Yes No" at bounding box center [436, 232] width 319 height 17
click at [299, 310] on input "Save Student" at bounding box center [305, 306] width 56 height 17
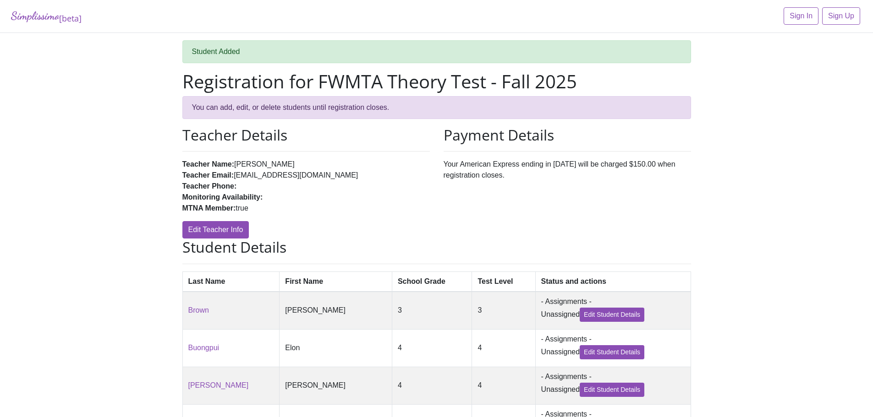
scroll to position [330, 0]
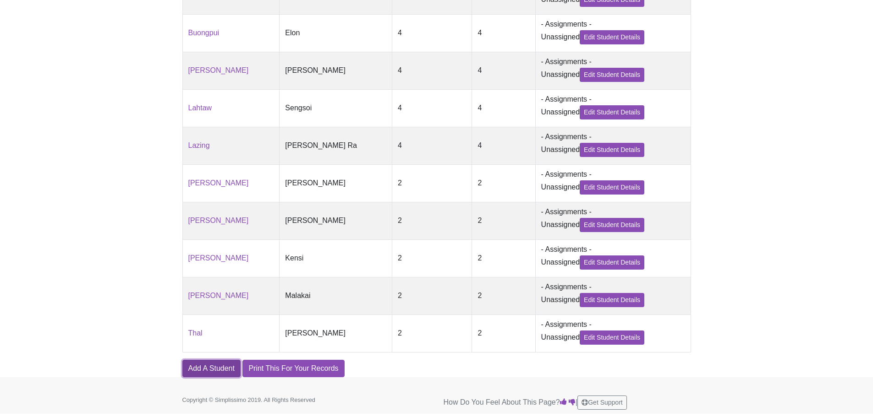
click at [215, 368] on link "Add A Student" at bounding box center [211, 368] width 58 height 17
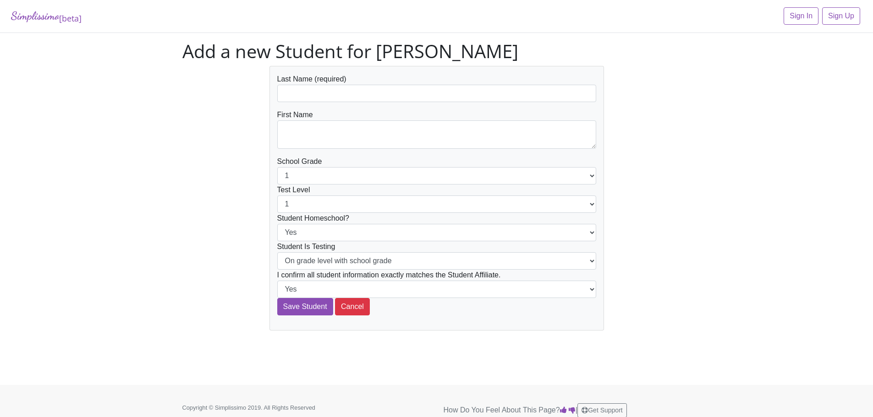
click at [309, 103] on form "Last Name (required) First Name School Grade 1 2 3 4 5 6 7 8 9 10 11 12 Test Le…" at bounding box center [436, 195] width 319 height 242
click at [310, 95] on input "text" at bounding box center [436, 93] width 319 height 17
type input "Y"
type input "Naw"
type textarea "Ya"
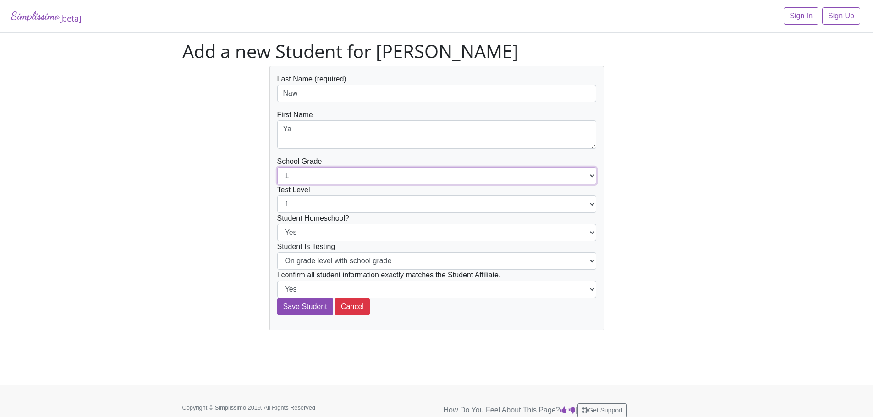
click at [313, 176] on select "1 2 3 4 5 6 7 8 9 10 11 12" at bounding box center [436, 175] width 319 height 17
select select "5"
click at [277, 167] on select "1 2 3 4 5 6 7 8 9 10 11 12" at bounding box center [436, 175] width 319 height 17
click at [306, 232] on select "Yes No" at bounding box center [436, 232] width 319 height 17
click at [303, 197] on select "1 2 3 4 5 6 7 8 9 10 11 12" at bounding box center [436, 204] width 319 height 17
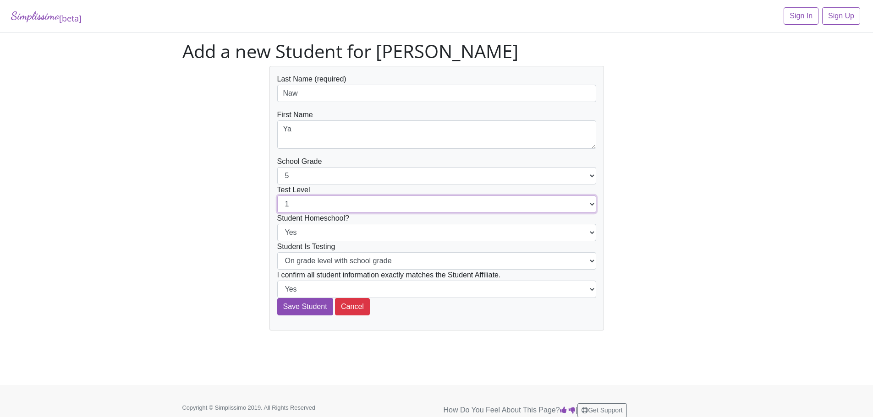
select select "5"
click at [277, 196] on select "1 2 3 4 5 6 7 8 9 10 11 12" at bounding box center [436, 204] width 319 height 17
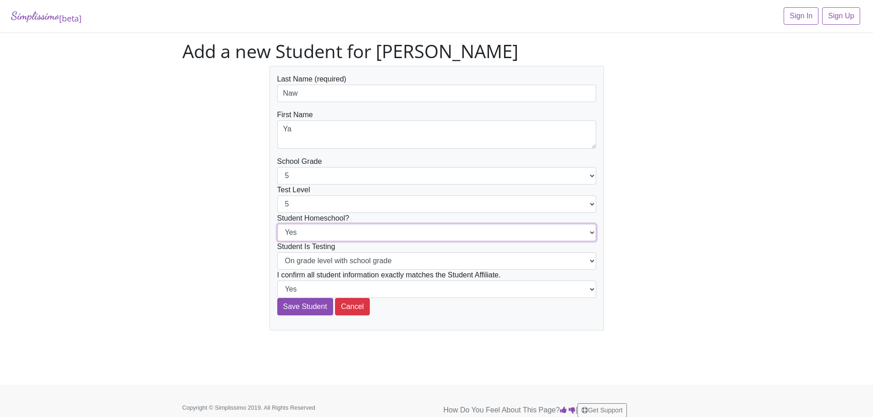
drag, startPoint x: 306, startPoint y: 228, endPoint x: 305, endPoint y: 236, distance: 8.3
click at [306, 228] on select "Yes No" at bounding box center [436, 232] width 319 height 17
select select "No"
click at [277, 224] on select "Yes No" at bounding box center [436, 232] width 319 height 17
click at [305, 318] on div "Last Name (required) Naw First Name Ya School Grade 1 2 3 4 5 6 7 8 9 10 11 12 …" at bounding box center [436, 198] width 335 height 265
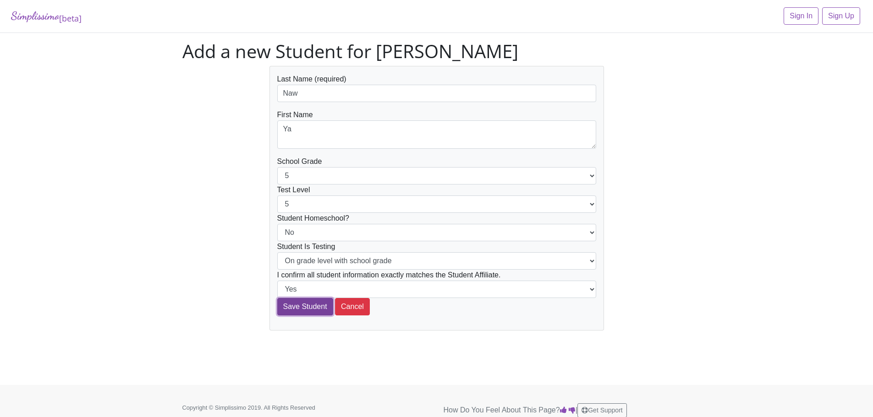
click at [306, 309] on input "Save Student" at bounding box center [305, 306] width 56 height 17
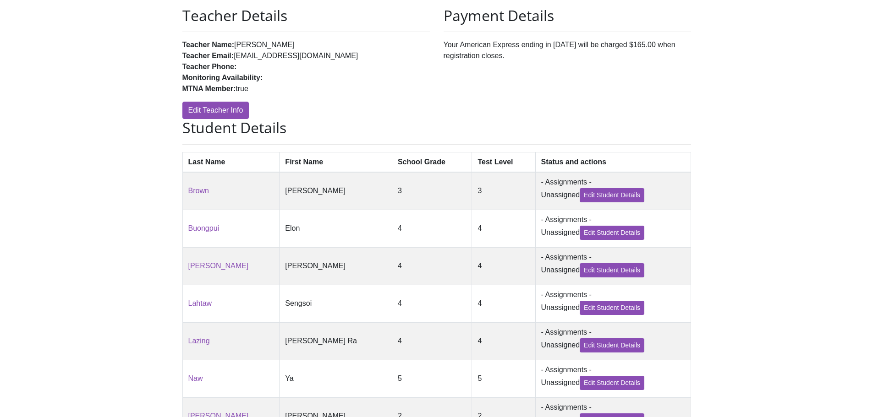
scroll to position [367, 0]
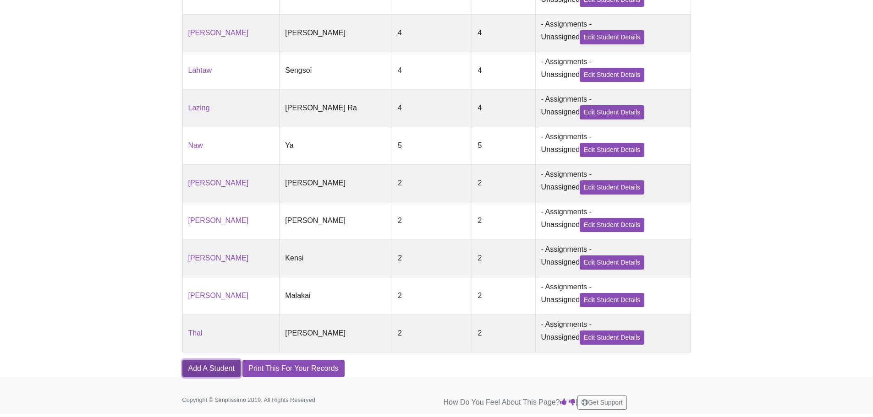
click at [225, 366] on link "Add A Student" at bounding box center [211, 368] width 58 height 17
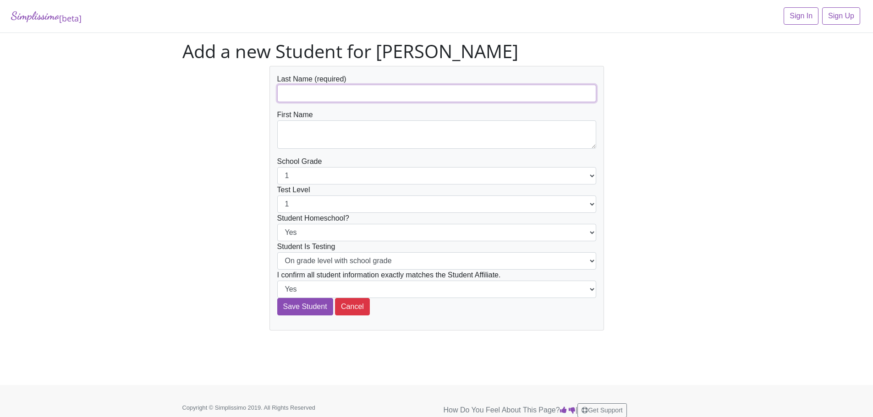
click at [319, 93] on input "text" at bounding box center [436, 93] width 319 height 17
type input "Lazing"
click at [320, 134] on textarea at bounding box center [436, 135] width 319 height 28
type textarea "[PERSON_NAME]"
click at [309, 177] on select "1 2 3 4 5 6 7 8 9 10 11 12" at bounding box center [436, 175] width 319 height 17
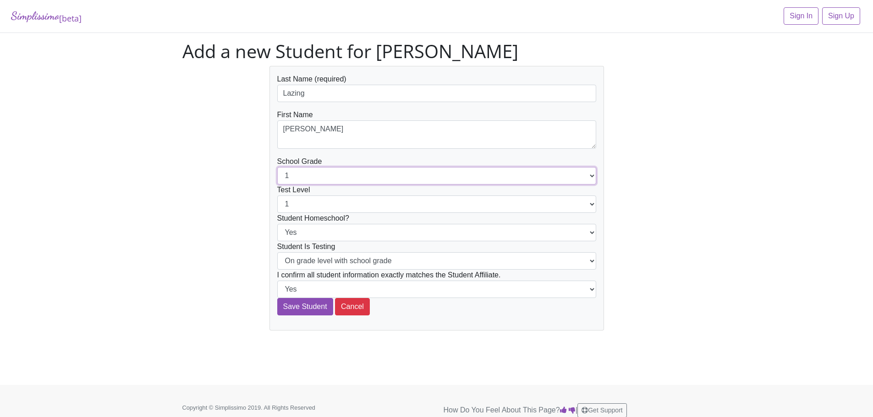
select select "6"
click at [277, 167] on select "1 2 3 4 5 6 7 8 9 10 11 12" at bounding box center [436, 175] width 319 height 17
click at [310, 209] on select "1 2 3 4 5 6 7 8 9 10 11 12" at bounding box center [436, 204] width 319 height 17
select select "6"
click at [277, 196] on select "1 2 3 4 5 6 7 8 9 10 11 12" at bounding box center [436, 204] width 319 height 17
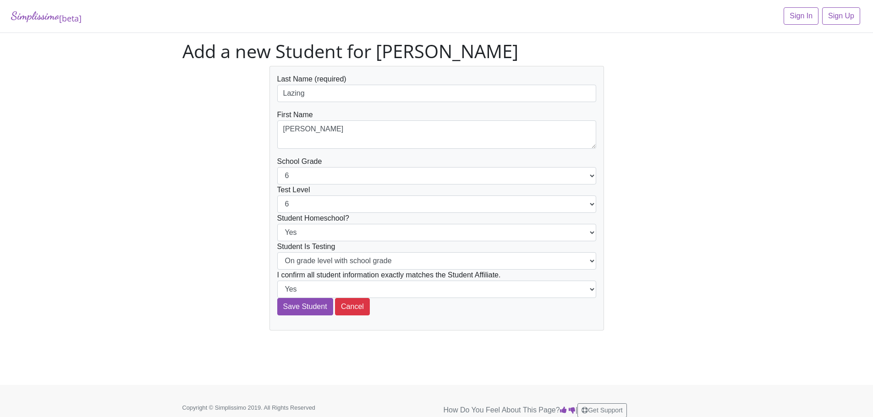
click at [213, 243] on div "Last Name (required) Lazing First Name [PERSON_NAME] School Grade 1 2 3 4 5 6 7…" at bounding box center [437, 198] width 522 height 265
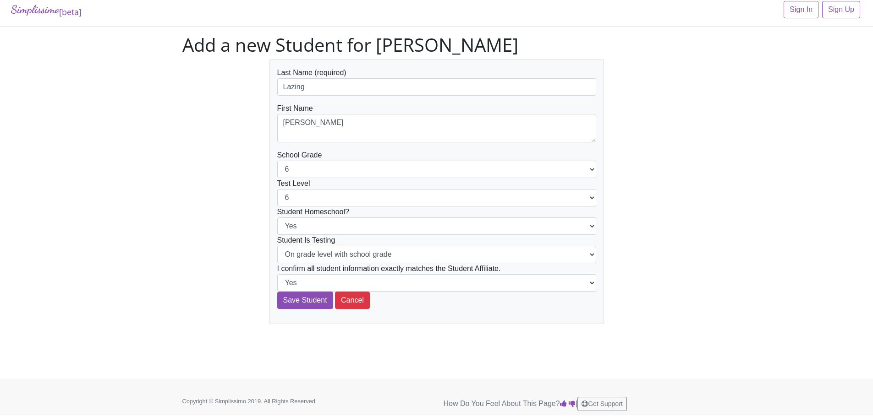
scroll to position [8, 0]
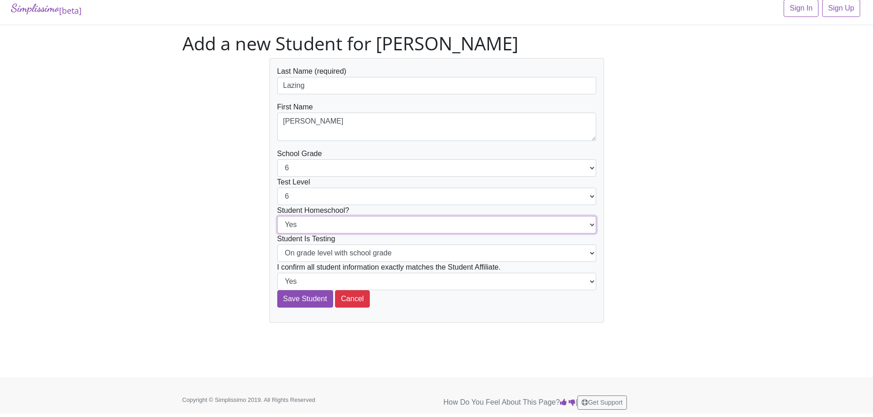
click at [286, 228] on select "Yes No" at bounding box center [436, 224] width 319 height 17
select select "No"
click at [277, 216] on select "Yes No" at bounding box center [436, 224] width 319 height 17
click at [295, 300] on input "Save Student" at bounding box center [305, 299] width 56 height 17
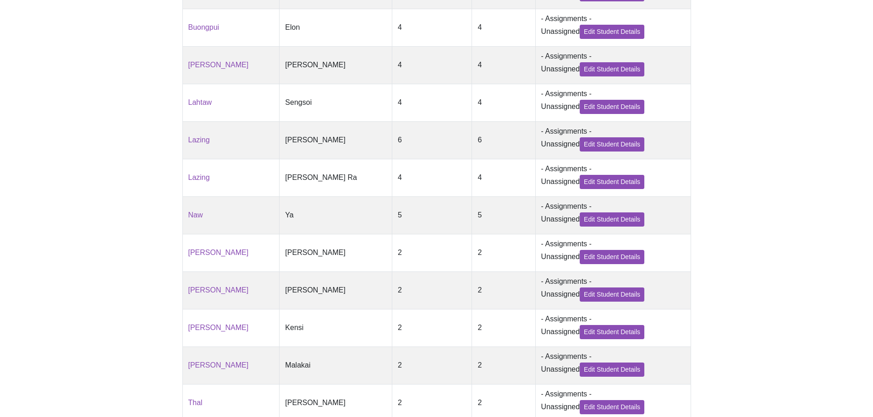
scroll to position [408, 0]
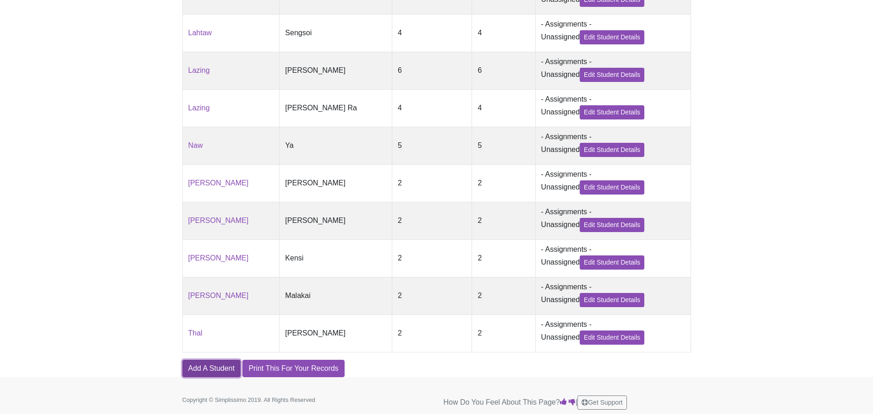
click at [222, 364] on link "Add A Student" at bounding box center [211, 368] width 58 height 17
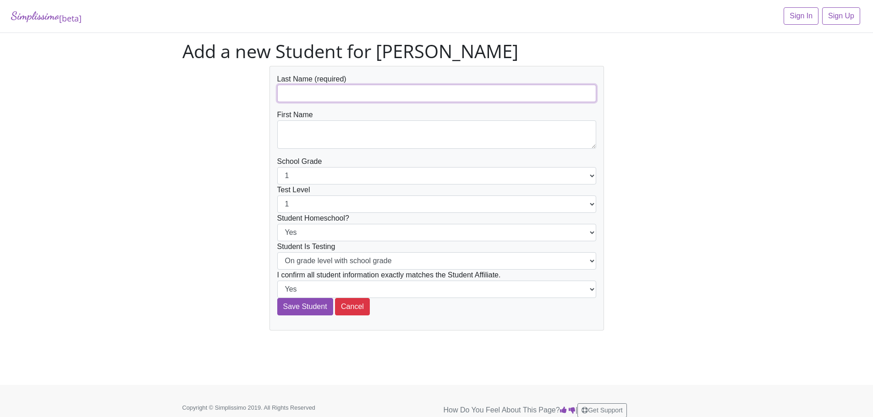
click at [317, 96] on input "text" at bounding box center [436, 93] width 319 height 17
type input "[PERSON_NAME]"
type textarea "[PERSON_NAME]"
click at [326, 169] on select "1 2 3 4 5 6 7 8 9 10 11 12" at bounding box center [436, 175] width 319 height 17
select select "8"
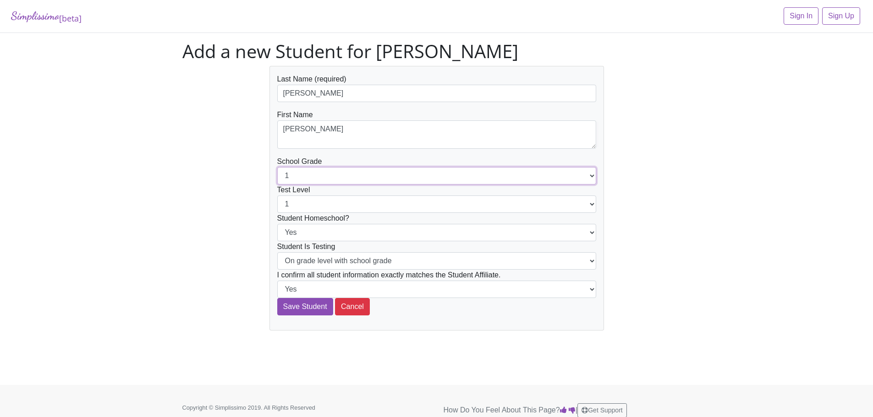
click at [277, 167] on select "1 2 3 4 5 6 7 8 9 10 11 12" at bounding box center [436, 175] width 319 height 17
click at [312, 207] on select "1 2 3 4 5 6 7 8 9 10 11 12" at bounding box center [436, 204] width 319 height 17
select select "8"
click at [277, 196] on select "1 2 3 4 5 6 7 8 9 10 11 12" at bounding box center [436, 204] width 319 height 17
click at [297, 232] on select "Yes No" at bounding box center [436, 232] width 319 height 17
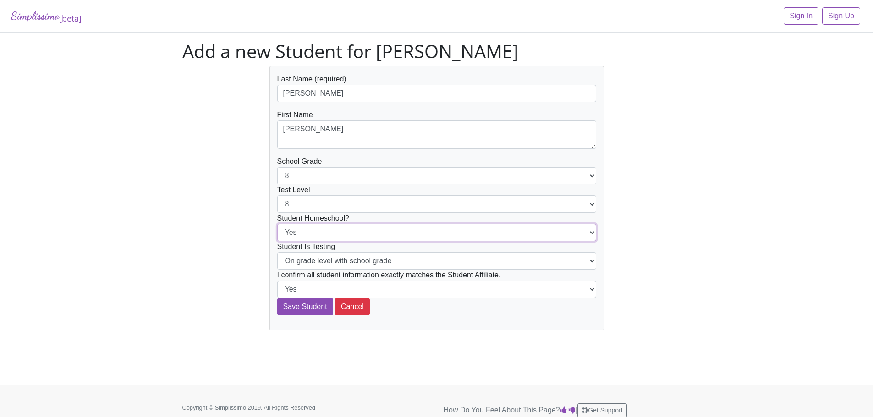
select select "No"
click at [277, 224] on select "Yes No" at bounding box center [436, 232] width 319 height 17
click at [312, 308] on input "Save Student" at bounding box center [305, 306] width 56 height 17
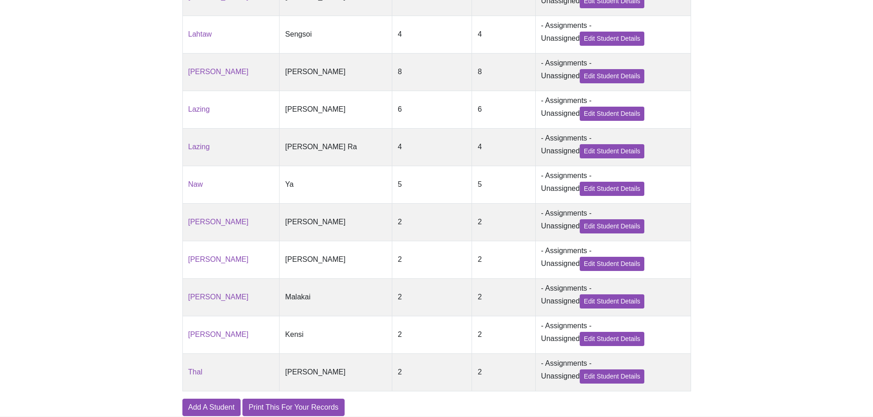
scroll to position [447, 0]
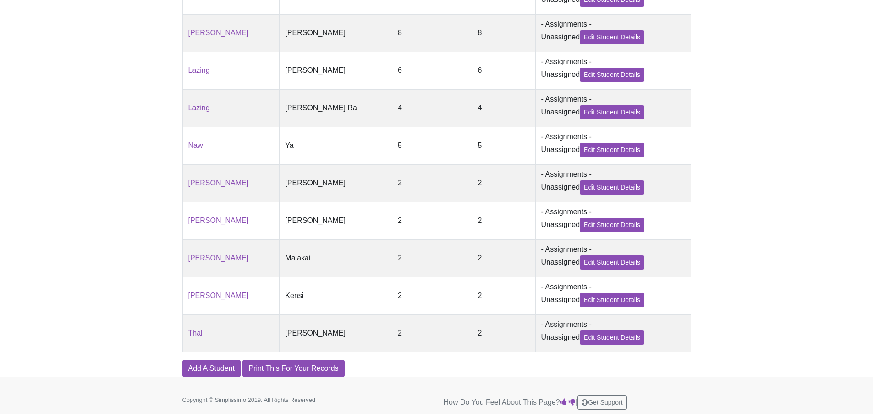
click at [222, 378] on footer "Copyright © Simplissimo 2019. All Rights Reserved Printed from [DOMAIN_NAME] Ho…" at bounding box center [436, 396] width 873 height 37
click at [215, 365] on link "Add A Student" at bounding box center [211, 368] width 58 height 17
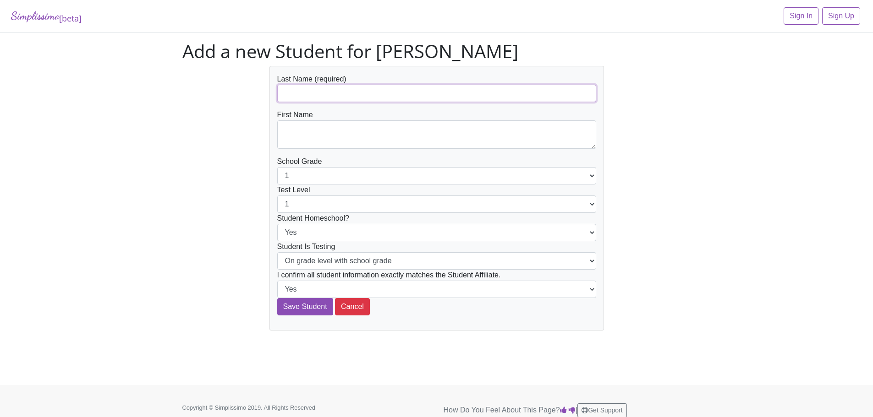
click at [297, 88] on input "text" at bounding box center [436, 93] width 319 height 17
type input "Levant"
type textarea "Levi"
click at [304, 175] on select "1 2 3 4 5 6 7 8 9 10 11 12" at bounding box center [436, 175] width 319 height 17
select select "9"
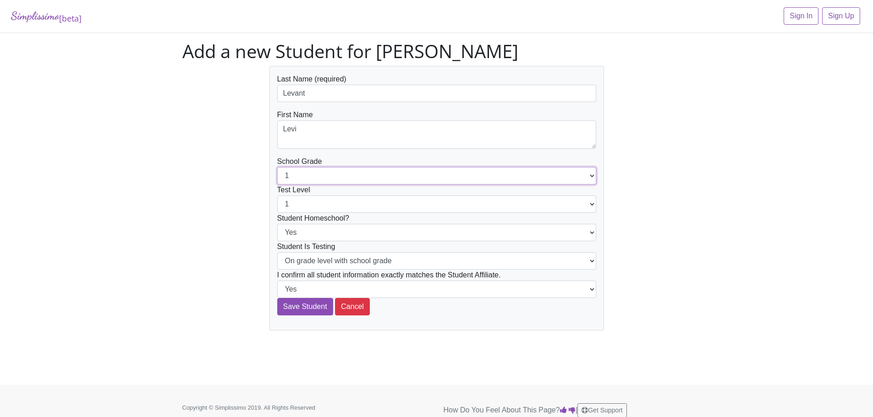
click at [277, 167] on select "1 2 3 4 5 6 7 8 9 10 11 12" at bounding box center [436, 175] width 319 height 17
click at [309, 204] on select "1 2 3 4 5 6 7 8 9 10 11 12" at bounding box center [436, 204] width 319 height 17
select select "9"
click at [277, 196] on select "1 2 3 4 5 6 7 8 9 10 11 12" at bounding box center [436, 204] width 319 height 17
click at [309, 230] on select "Yes No" at bounding box center [436, 232] width 319 height 17
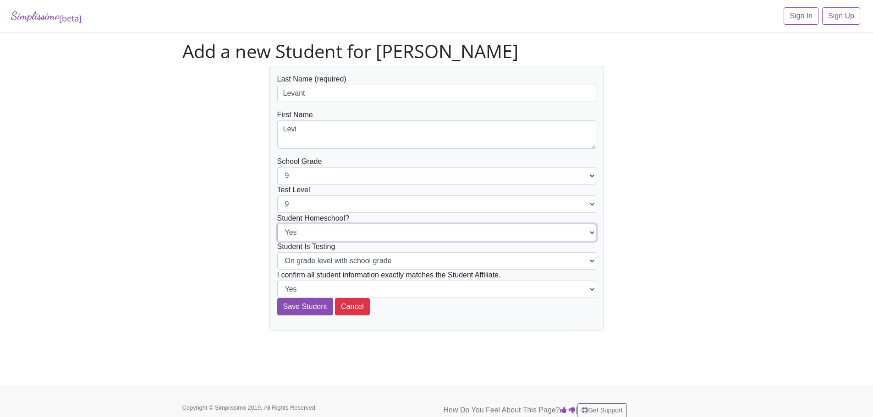
click at [277, 224] on select "Yes No" at bounding box center [436, 232] width 319 height 17
click at [296, 301] on input "Save Student" at bounding box center [305, 306] width 56 height 17
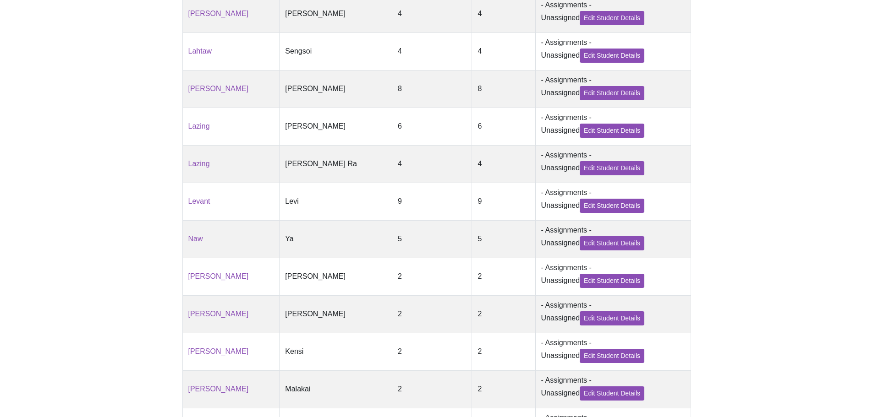
scroll to position [486, 0]
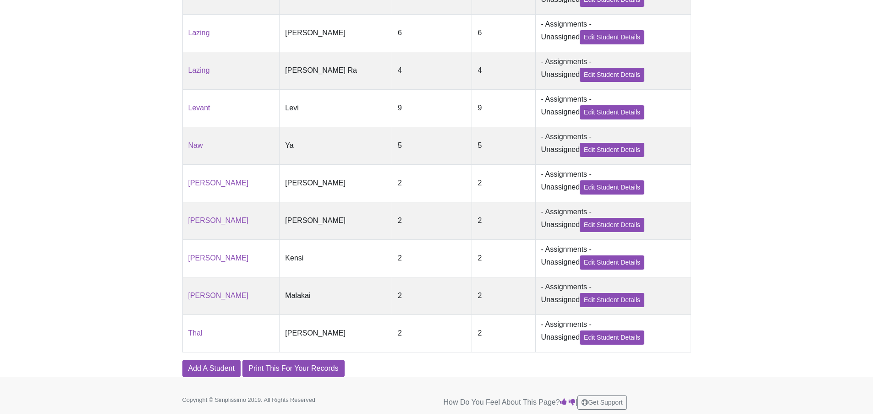
drag, startPoint x: 209, startPoint y: 257, endPoint x: 170, endPoint y: 255, distance: 39.9
click at [203, 256] on link "[PERSON_NAME]" at bounding box center [218, 258] width 60 height 8
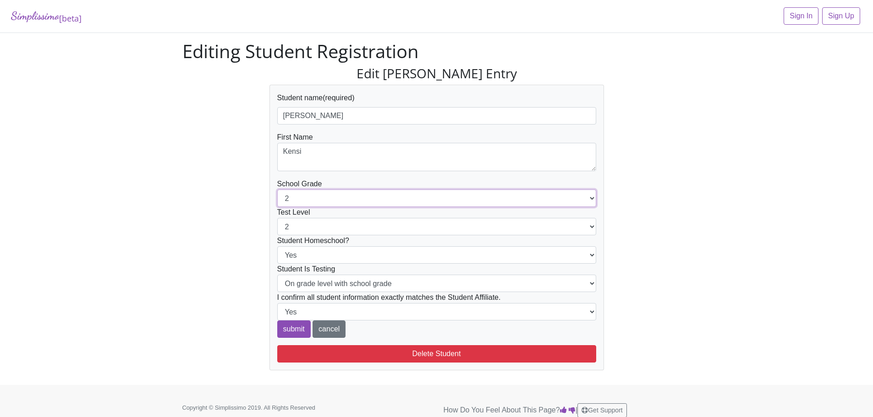
click at [302, 200] on select "1 2 3 4 5 6 7 8 9 10 11 12" at bounding box center [436, 198] width 319 height 17
select select "4"
click at [277, 190] on select "1 2 3 4 5 6 7 8 9 10 11 12" at bounding box center [436, 198] width 319 height 17
click at [325, 283] on select "On grade level with school grade Below grade level with school grade" at bounding box center [436, 283] width 319 height 17
select select "Below grade level with school grade"
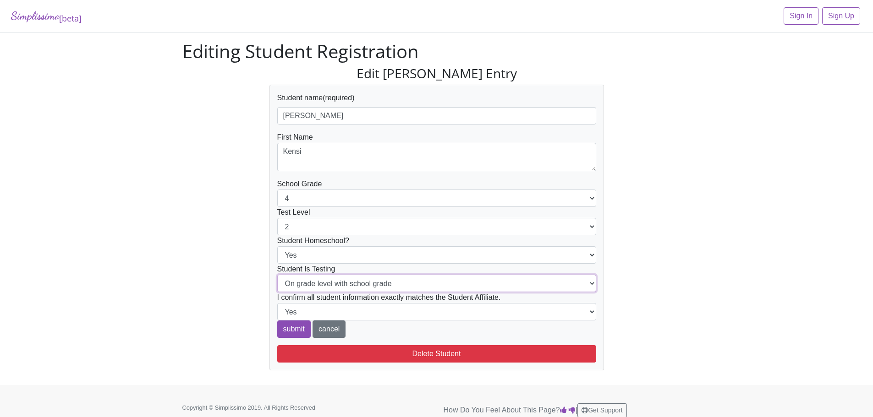
click at [277, 275] on select "On grade level with school grade Below grade level with school grade" at bounding box center [436, 283] width 319 height 17
click at [238, 279] on div "Edit Sturdevant's Entry Student name (required) Sturdevant First Name Kensi Sch…" at bounding box center [437, 218] width 522 height 305
click at [290, 327] on input "submit" at bounding box center [293, 329] width 33 height 17
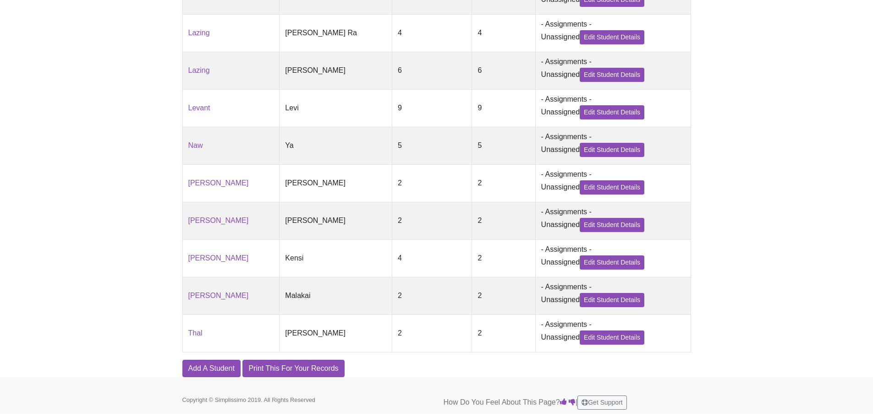
scroll to position [486, 0]
click at [208, 296] on link "[PERSON_NAME]" at bounding box center [218, 296] width 60 height 8
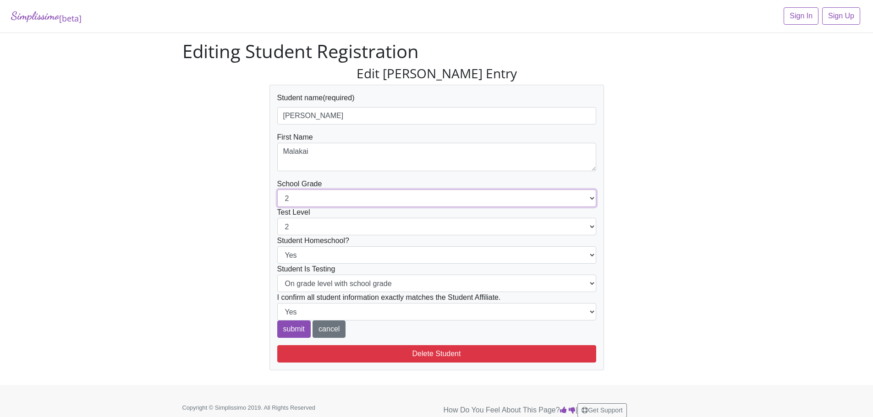
click at [301, 198] on select "1 2 3 4 5 6 7 8 9 10 11 12" at bounding box center [436, 198] width 319 height 17
select select "3"
click at [277, 190] on select "1 2 3 4 5 6 7 8 9 10 11 12" at bounding box center [436, 198] width 319 height 17
click at [305, 282] on select "On grade level with school grade Below grade level with school grade" at bounding box center [436, 283] width 319 height 17
select select "Below grade level with school grade"
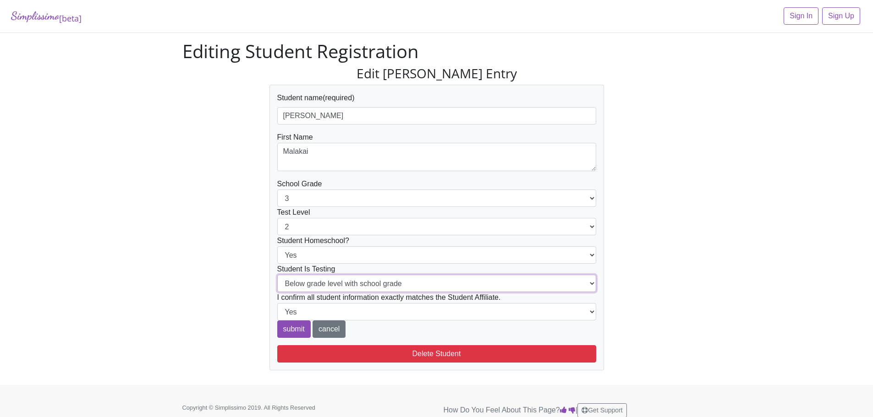
click at [277, 275] on select "On grade level with school grade Below grade level with school grade" at bounding box center [436, 283] width 319 height 17
click at [234, 278] on div "Edit [PERSON_NAME] Entry Student name (required) [PERSON_NAME] First Name [PERS…" at bounding box center [437, 218] width 522 height 305
click at [284, 327] on input "submit" at bounding box center [293, 329] width 33 height 17
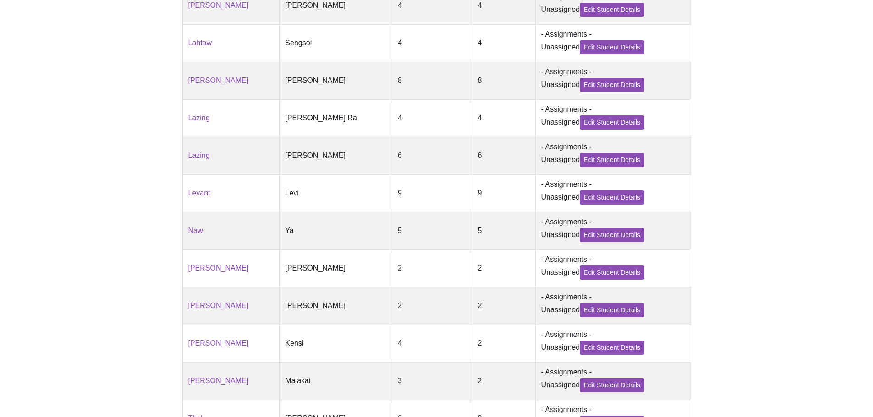
scroll to position [486, 0]
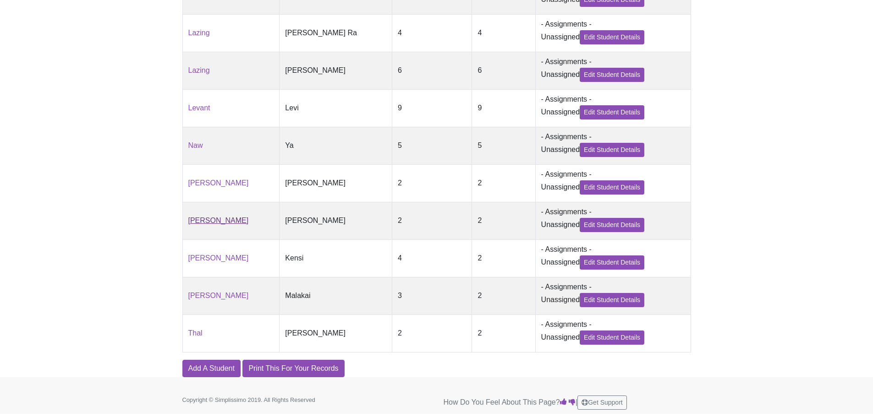
click at [198, 217] on link "[PERSON_NAME]" at bounding box center [218, 221] width 60 height 8
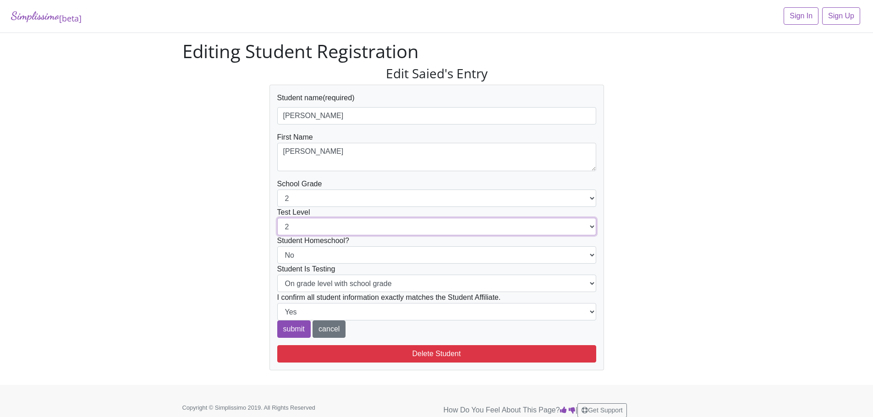
click at [297, 223] on select "1 2 3 4 5 6 7 8 9 10 11 12" at bounding box center [436, 226] width 319 height 17
select select "6"
click at [277, 218] on select "1 2 3 4 5 6 7 8 9 10 11 12" at bounding box center [436, 226] width 319 height 17
click at [308, 286] on select "On grade level with school grade Below grade level with school grade" at bounding box center [436, 283] width 319 height 17
select select "Below grade level with school grade"
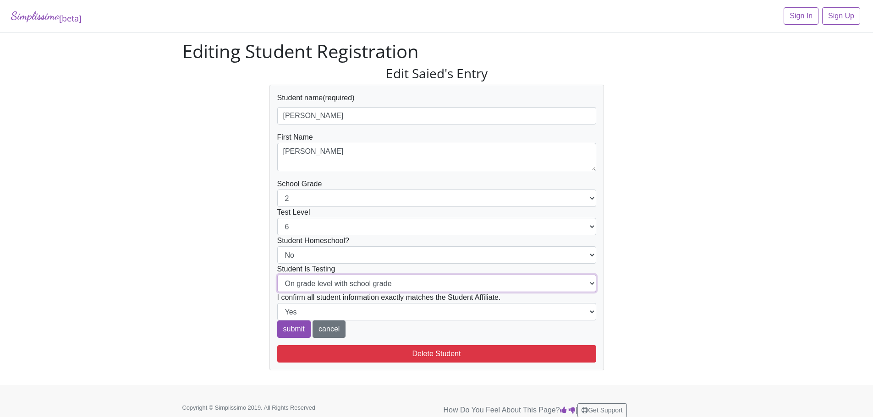
click at [277, 275] on select "On grade level with school grade Below grade level with school grade" at bounding box center [436, 283] width 319 height 17
click at [290, 326] on input "submit" at bounding box center [293, 329] width 33 height 17
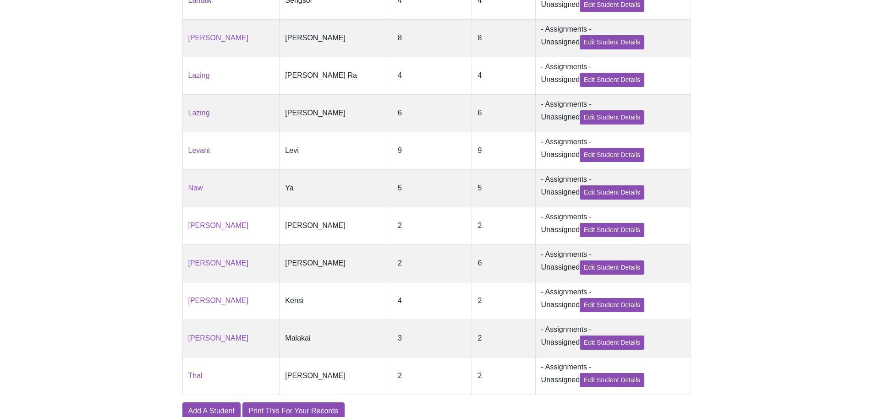
scroll to position [486, 0]
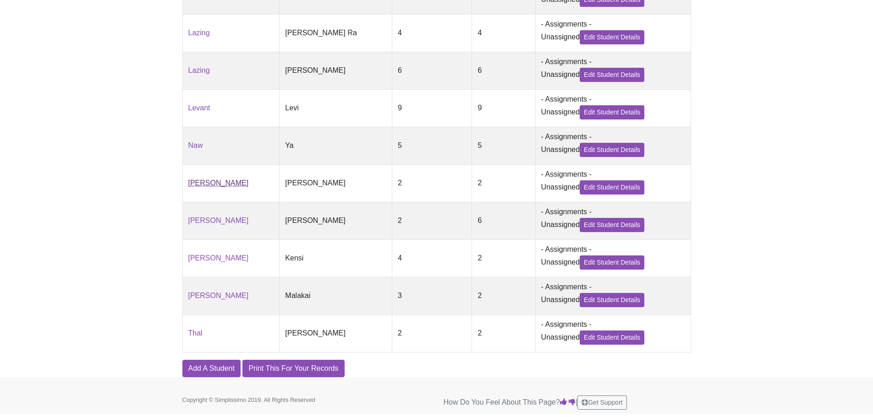
click at [202, 179] on link "[PERSON_NAME]" at bounding box center [218, 183] width 60 height 8
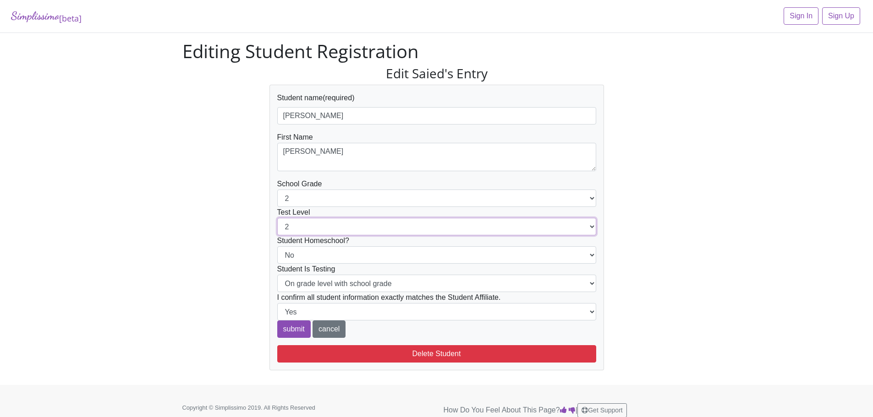
click at [305, 227] on select "1 2 3 4 5 6 7 8 9 10 11 12" at bounding box center [436, 226] width 319 height 17
click at [303, 185] on form "Student name (required) [PERSON_NAME] First Name [PERSON_NAME] School Grade 1 2…" at bounding box center [436, 216] width 319 height 246
click at [303, 192] on select "1 2 3 4 5 6 7 8 9 10 11 12" at bounding box center [436, 198] width 319 height 17
select select "5"
click at [277, 190] on select "1 2 3 4 5 6 7 8 9 10 11 12" at bounding box center [436, 198] width 319 height 17
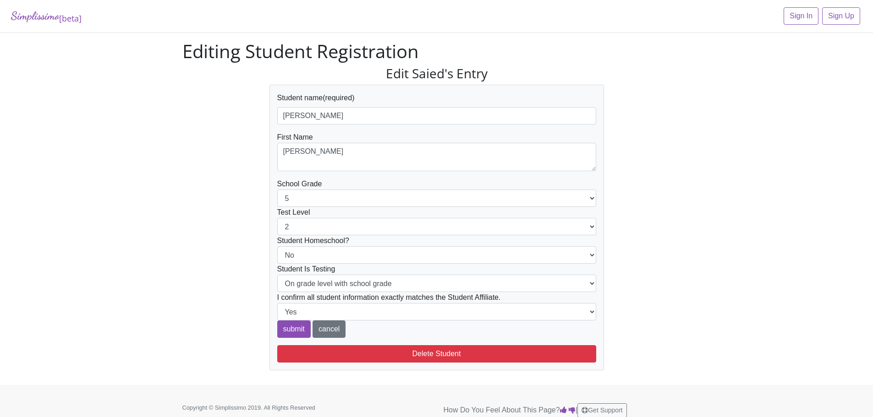
click at [228, 257] on div "Edit Saied's Entry Student name (required) [PERSON_NAME] First Name [PERSON_NAM…" at bounding box center [437, 218] width 522 height 305
drag, startPoint x: 331, startPoint y: 285, endPoint x: 331, endPoint y: 290, distance: 5.0
click at [331, 285] on select "On grade level with school grade Below grade level with school grade" at bounding box center [436, 283] width 319 height 17
select select "Below grade level with school grade"
click at [277, 275] on select "On grade level with school grade Below grade level with school grade" at bounding box center [436, 283] width 319 height 17
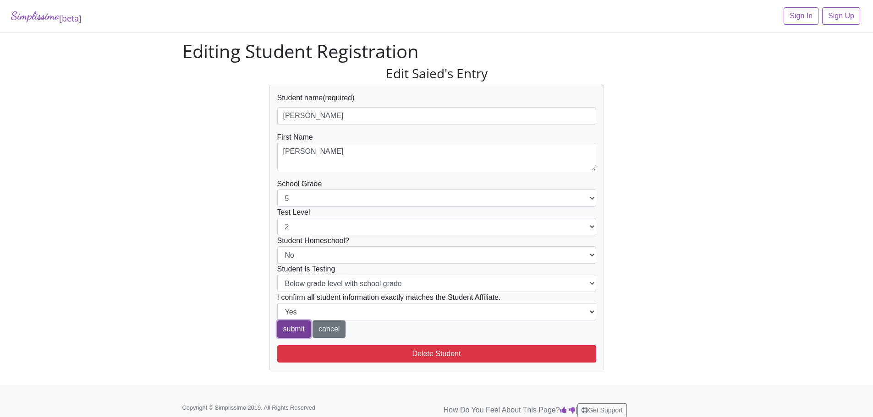
click at [293, 325] on input "submit" at bounding box center [293, 329] width 33 height 17
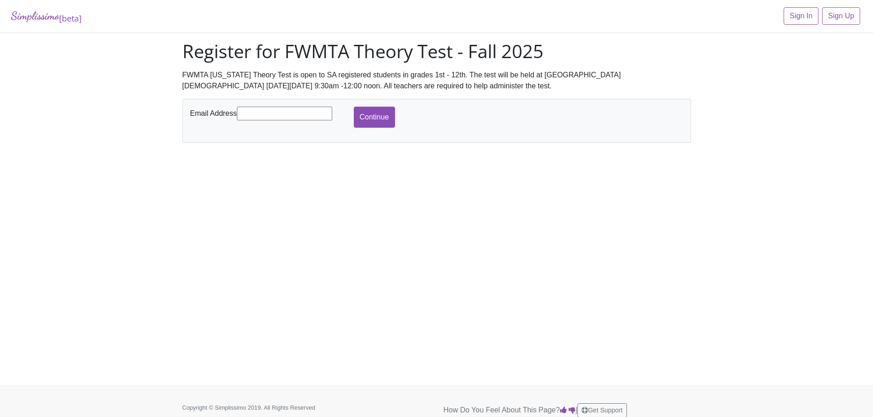
click at [275, 117] on input "text" at bounding box center [284, 114] width 95 height 14
type input "[EMAIL_ADDRESS][DOMAIN_NAME]"
click at [385, 114] on input "Continue" at bounding box center [374, 117] width 41 height 21
click at [303, 109] on input "text" at bounding box center [284, 114] width 95 height 14
type input "[EMAIL_ADDRESS][DOMAIN_NAME]"
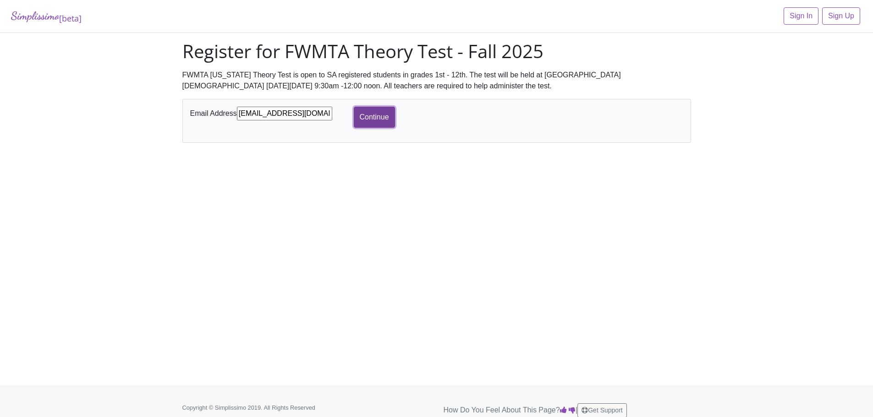
click at [363, 123] on input "Continue" at bounding box center [374, 117] width 41 height 21
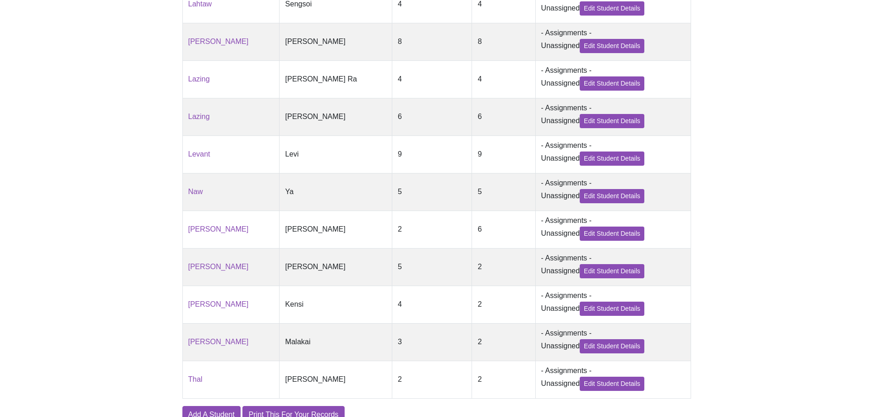
scroll to position [456, 0]
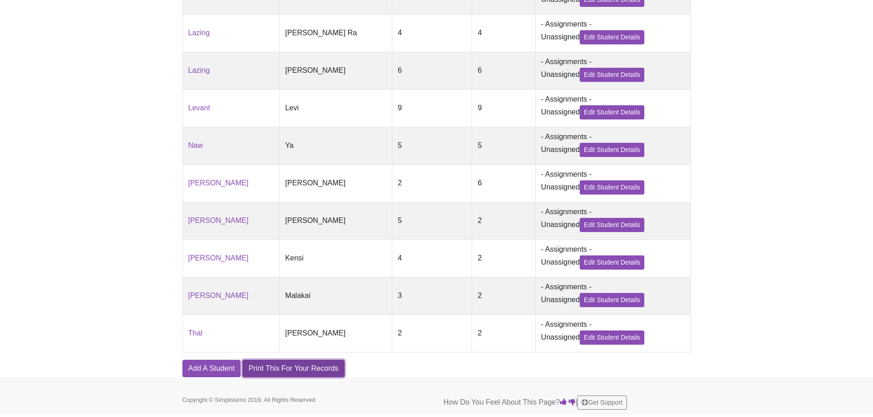
click at [288, 362] on link "Print This For Your Records" at bounding box center [293, 368] width 102 height 17
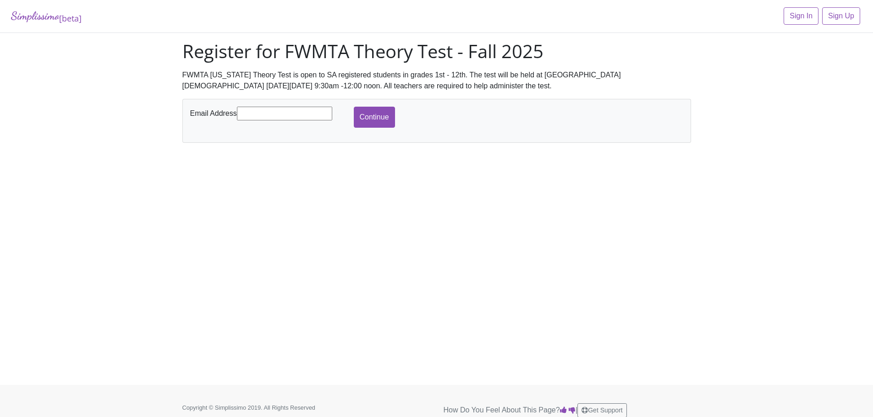
click at [280, 114] on input "text" at bounding box center [284, 114] width 95 height 14
type input "[EMAIL_ADDRESS][DOMAIN_NAME]"
click at [384, 110] on input "Continue" at bounding box center [374, 117] width 41 height 21
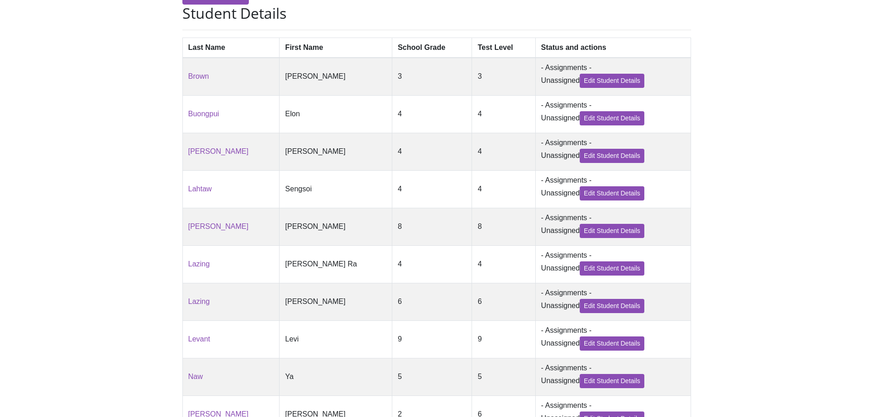
scroll to position [183, 0]
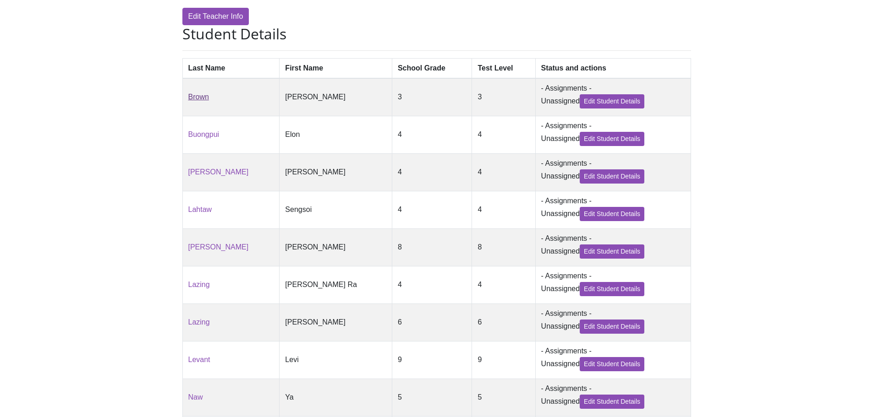
click at [201, 99] on link "Brown" at bounding box center [198, 97] width 21 height 8
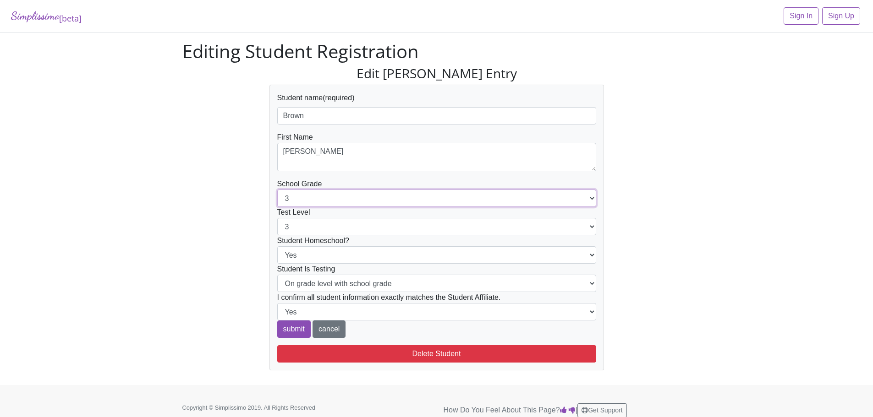
click at [320, 198] on select "1 2 3 4 5 6 7 8 9 10 11 12" at bounding box center [436, 198] width 319 height 17
select select "2"
click at [277, 190] on select "1 2 3 4 5 6 7 8 9 10 11 12" at bounding box center [436, 198] width 319 height 17
click at [220, 201] on div "Edit [PERSON_NAME] Entry Student name (required) [PERSON_NAME] First Name [PERS…" at bounding box center [437, 218] width 522 height 305
click at [343, 290] on select "On grade level with school grade Below grade level with school grade" at bounding box center [436, 283] width 319 height 17
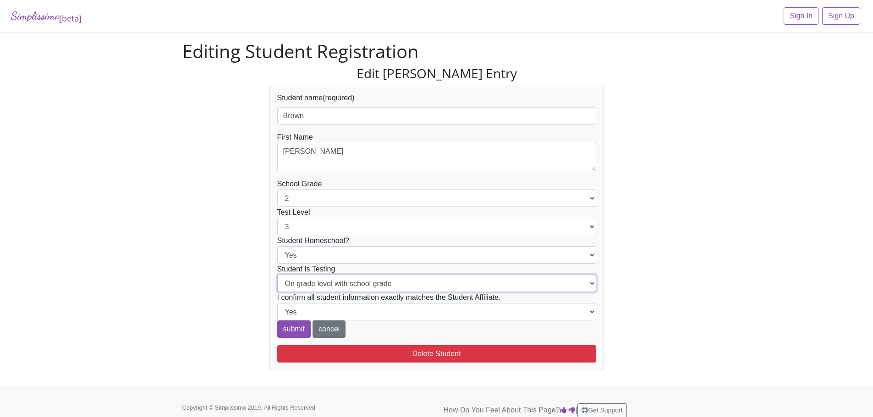
click at [277, 275] on select "On grade level with school grade Below grade level with school grade" at bounding box center [436, 283] width 319 height 17
click at [229, 271] on div "Edit [PERSON_NAME] Entry Student name (required) [PERSON_NAME] First Name [PERS…" at bounding box center [437, 218] width 522 height 305
click at [291, 329] on input "submit" at bounding box center [293, 329] width 33 height 17
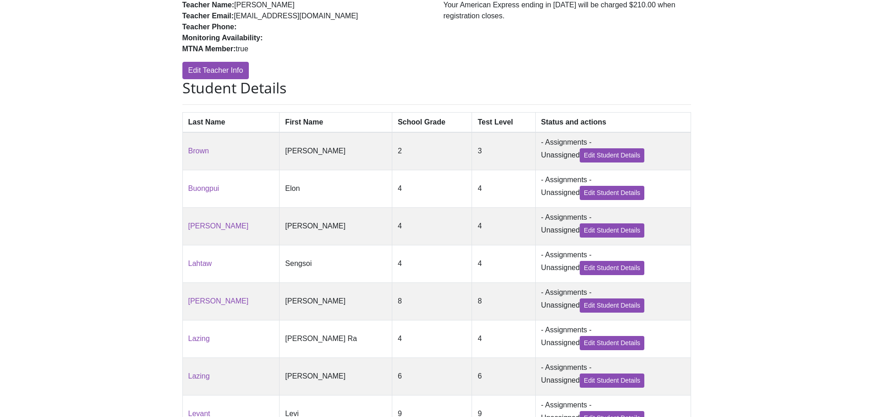
scroll to position [183, 0]
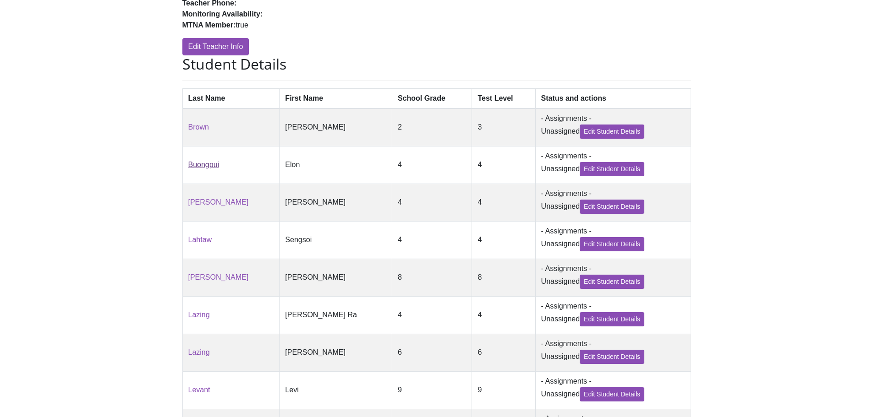
click at [203, 169] on link "Buongpui" at bounding box center [203, 165] width 31 height 8
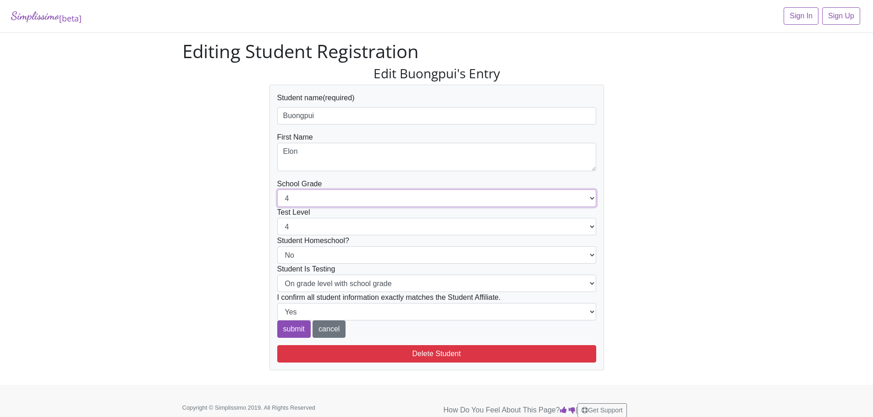
click at [293, 198] on select "1 2 3 4 5 6 7 8 9 10 11 12" at bounding box center [436, 198] width 319 height 17
select select "3"
click at [277, 190] on select "1 2 3 4 5 6 7 8 9 10 11 12" at bounding box center [436, 198] width 319 height 17
drag, startPoint x: 223, startPoint y: 230, endPoint x: 253, endPoint y: 283, distance: 60.8
click at [223, 230] on div "Edit Buongpui's Entry Student name (required) [GEOGRAPHIC_DATA] First Name [PER…" at bounding box center [437, 218] width 522 height 305
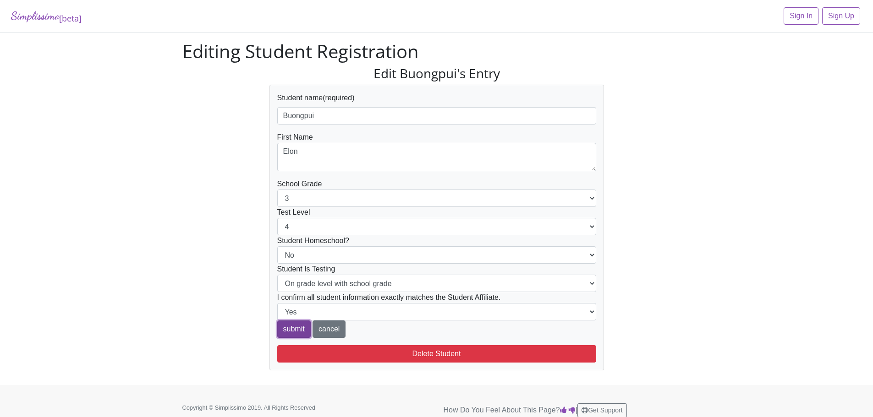
click at [292, 326] on input "submit" at bounding box center [293, 329] width 33 height 17
